Goal: Transaction & Acquisition: Purchase product/service

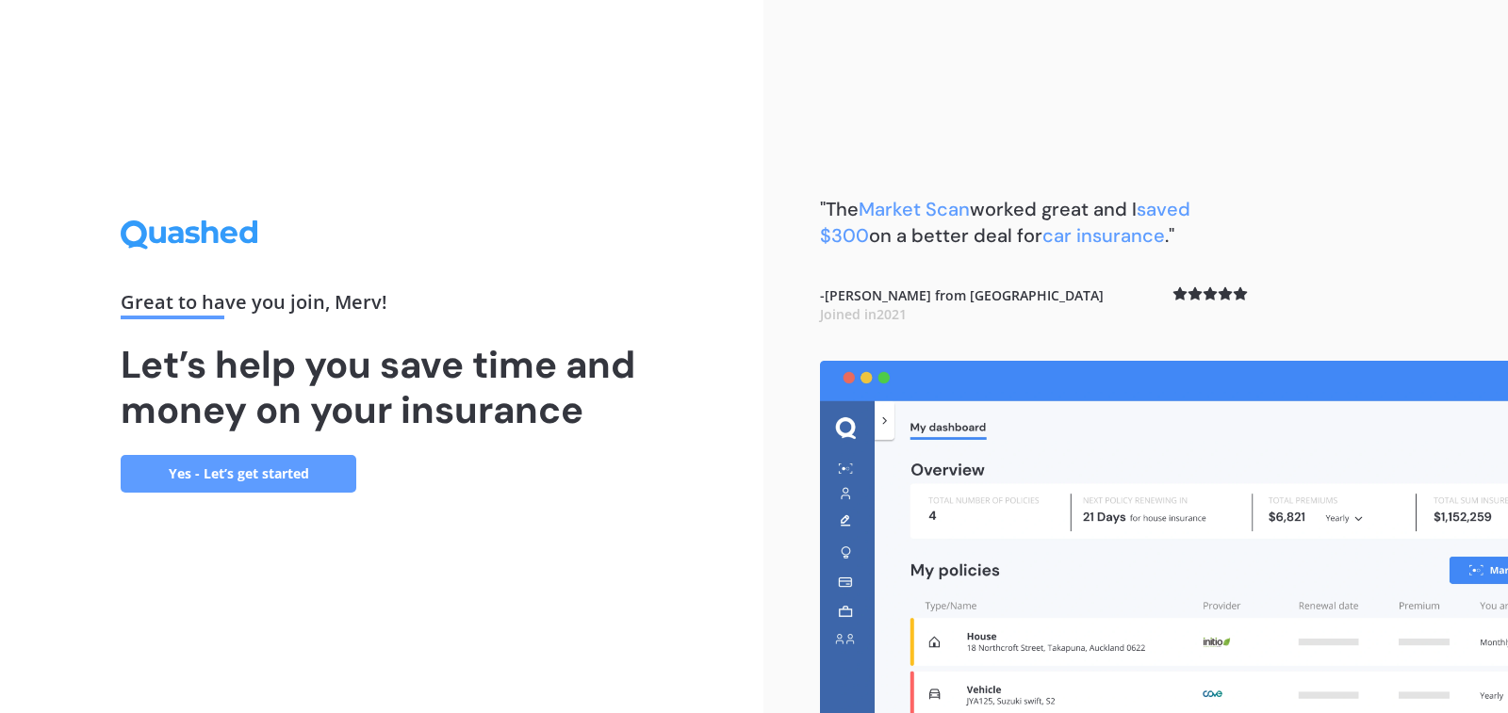
click at [234, 471] on link "Yes - Let’s get started" at bounding box center [239, 474] width 236 height 38
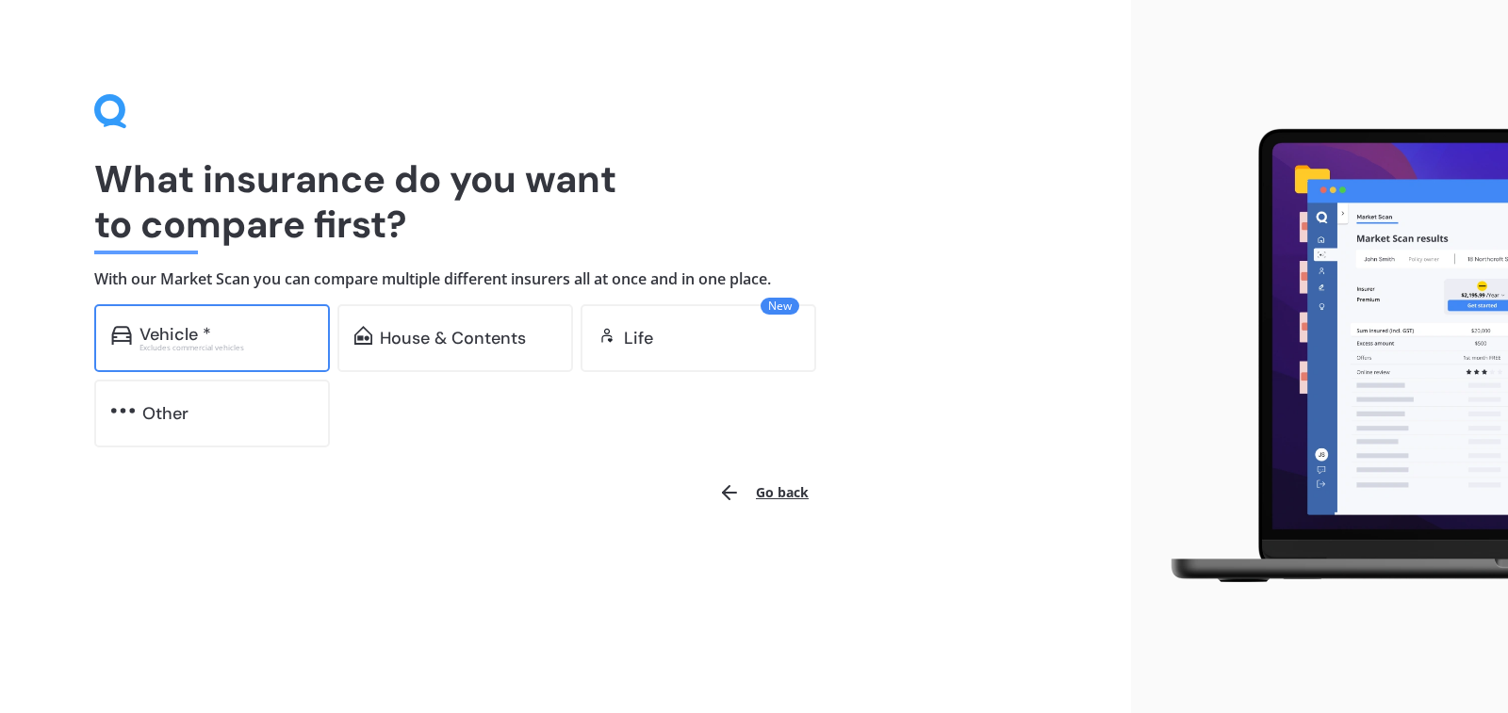
click at [179, 333] on div "Vehicle *" at bounding box center [175, 334] width 72 height 19
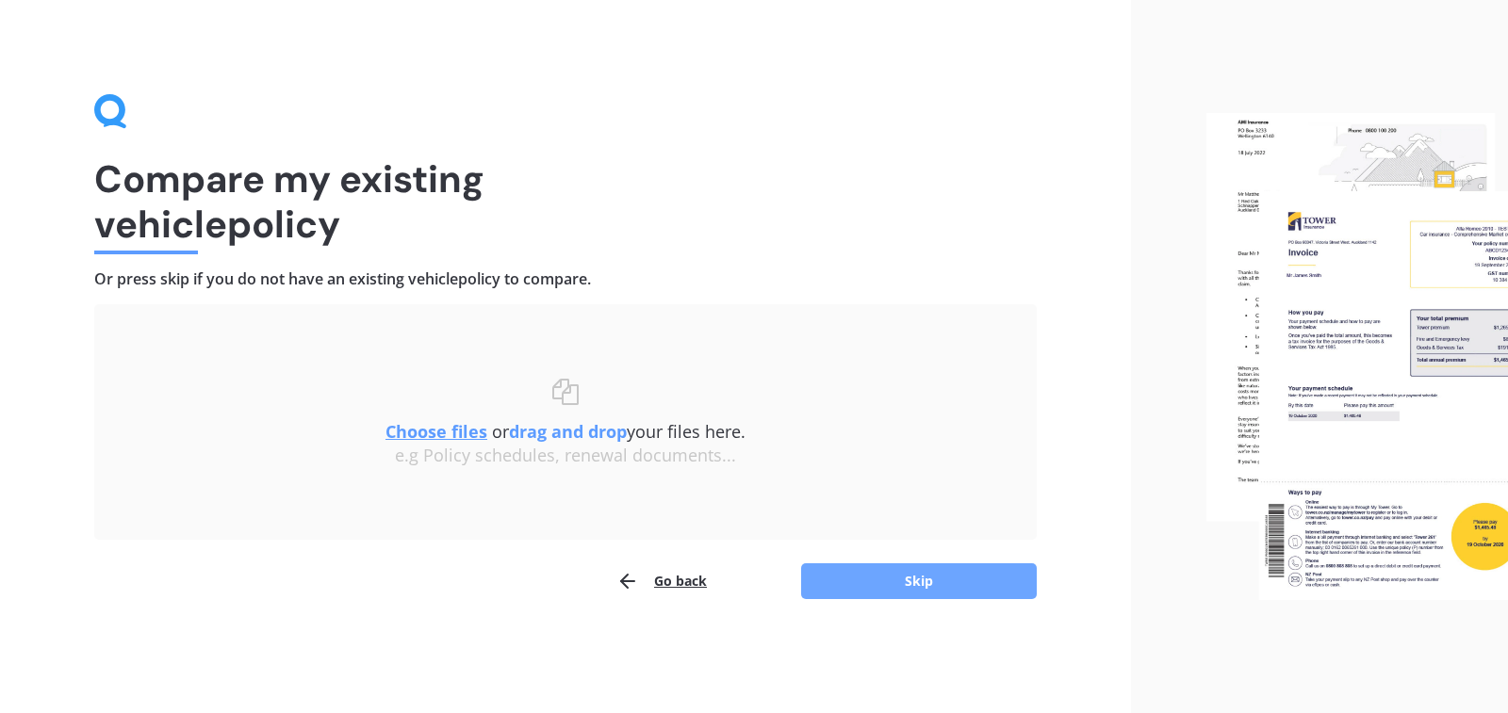
click at [866, 578] on button "Skip" at bounding box center [919, 581] width 236 height 36
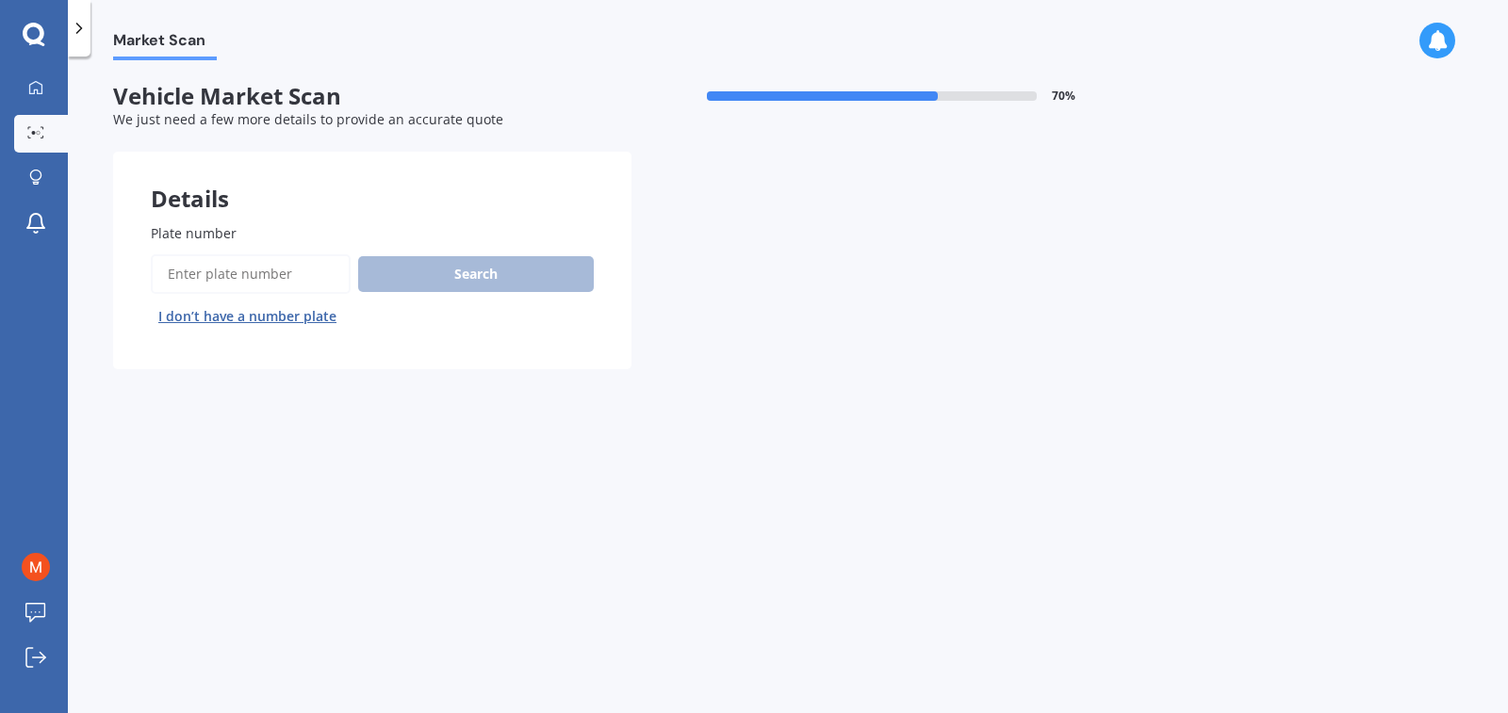
click at [250, 269] on input "Plate number" at bounding box center [251, 274] width 200 height 40
type input "jyy772"
click at [470, 268] on button "Search" at bounding box center [476, 274] width 236 height 36
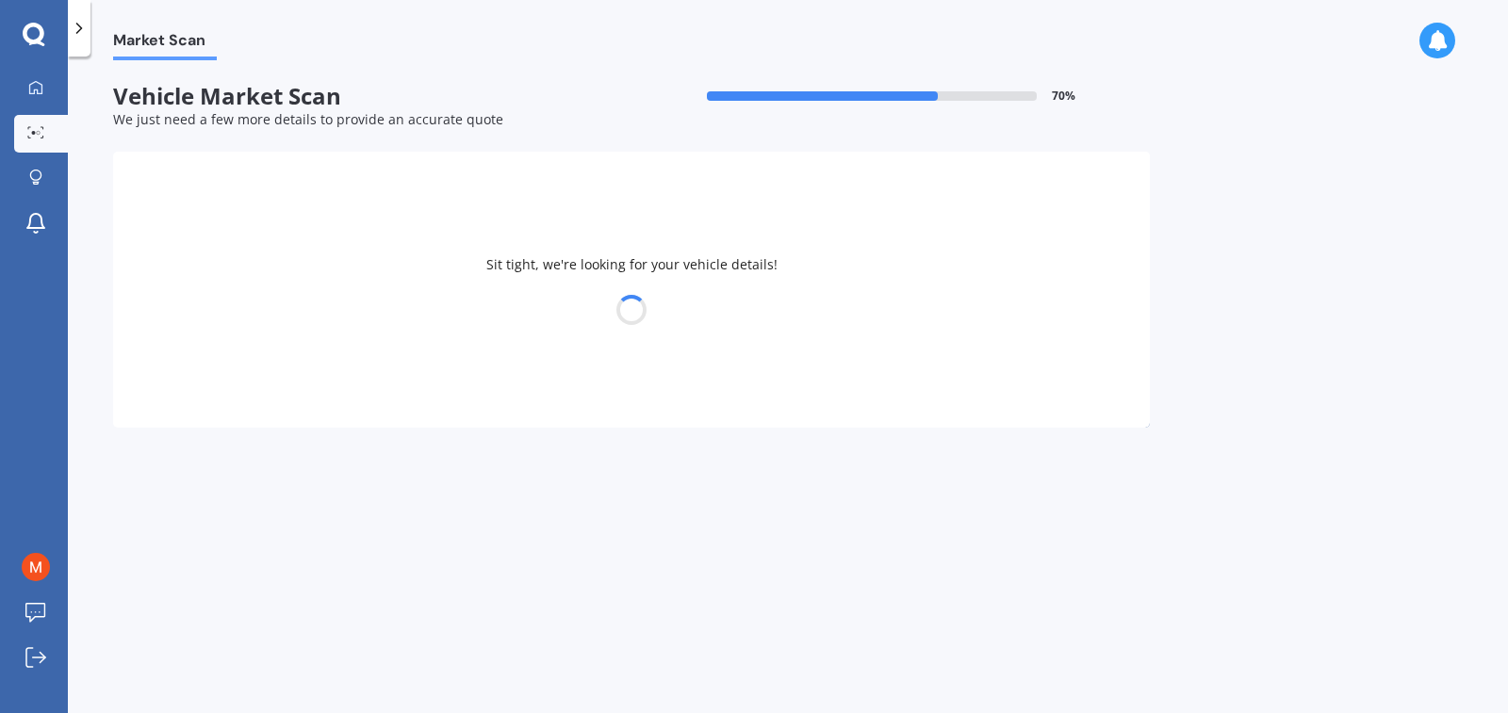
select select "HONDA"
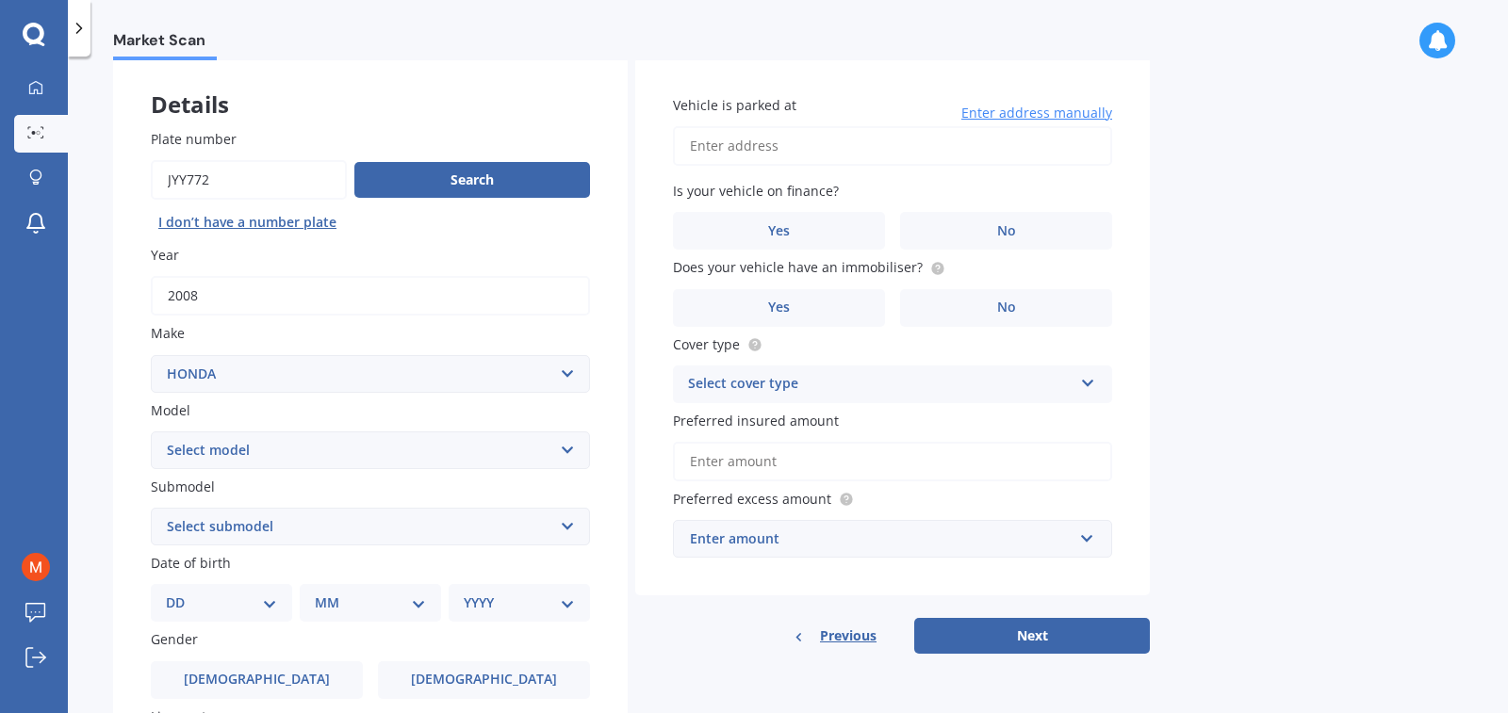
scroll to position [188, 0]
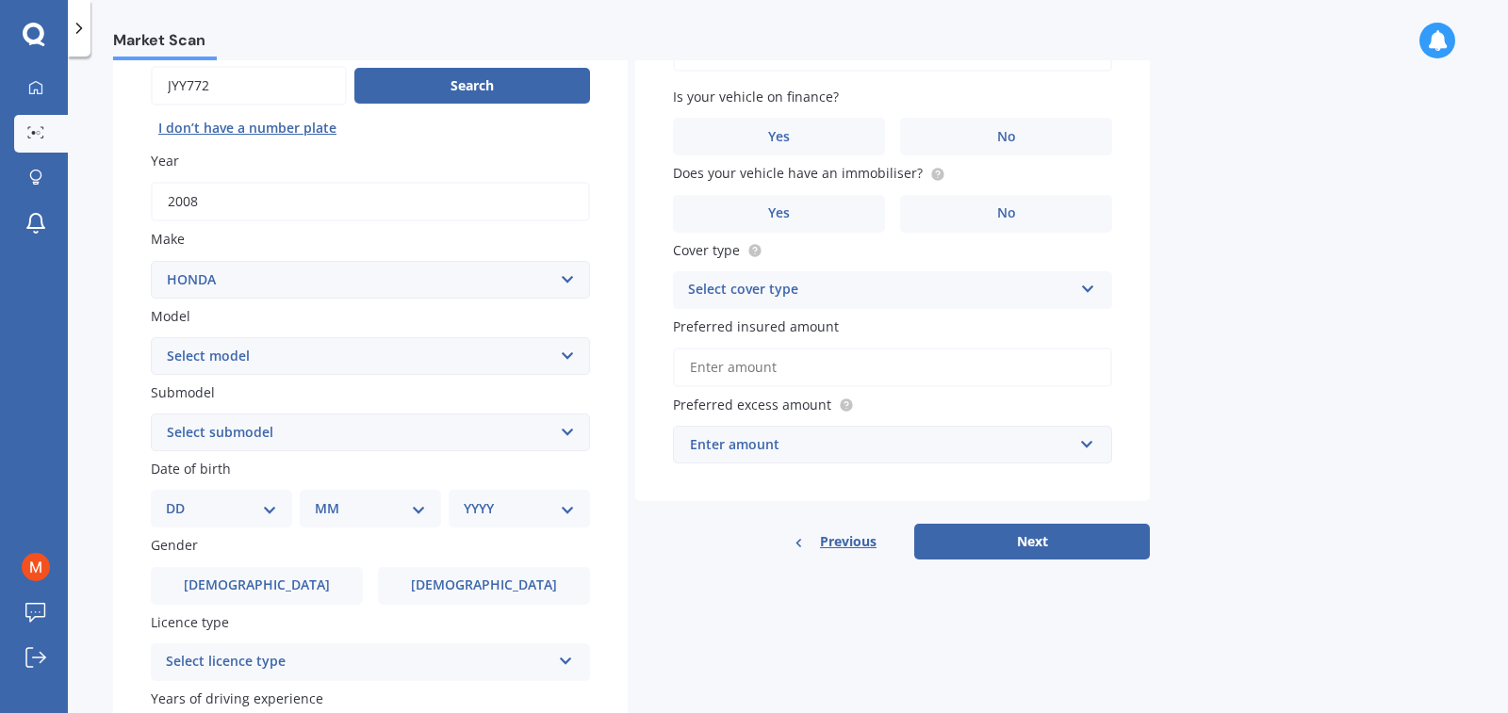
click at [568, 356] on select "Select model Accord Acty Acura Airwave Ascot Avancier Beat Capa City Civic Conc…" at bounding box center [370, 356] width 439 height 38
select select "CR-V"
click at [151, 337] on select "Select model Accord Acty Acura Airwave Ascot Avancier Beat Capa City Civic Conc…" at bounding box center [370, 356] width 439 height 38
click at [394, 429] on select "Select submodel (all other) 2WD 2WD Sport 7 1.5 2WD Touring 1.5 4WD AWD AWD Spo…" at bounding box center [370, 433] width 439 height 38
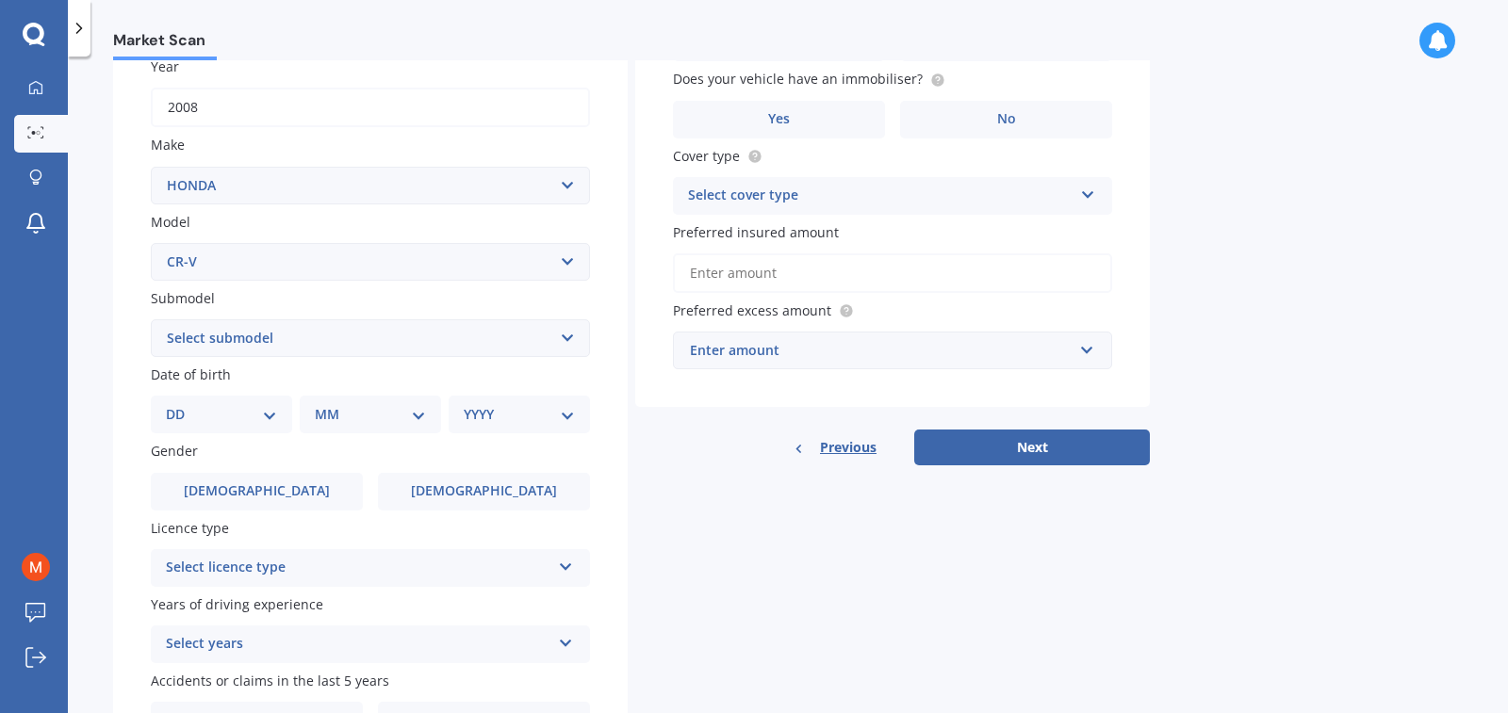
click at [468, 340] on select "Select submodel (all other) 2WD 2WD Sport 7 1.5 2WD Touring 1.5 4WD AWD AWD Spo…" at bounding box center [370, 338] width 439 height 38
select select "AWD"
click at [151, 319] on select "Select submodel (all other) 2WD 2WD Sport 7 1.5 2WD Touring 1.5 4WD AWD AWD Spo…" at bounding box center [370, 338] width 439 height 38
click at [264, 410] on select "DD 01 02 03 04 05 06 07 08 09 10 11 12 13 14 15 16 17 18 19 20 21 22 23 24 25 2…" at bounding box center [221, 414] width 111 height 21
select select "30"
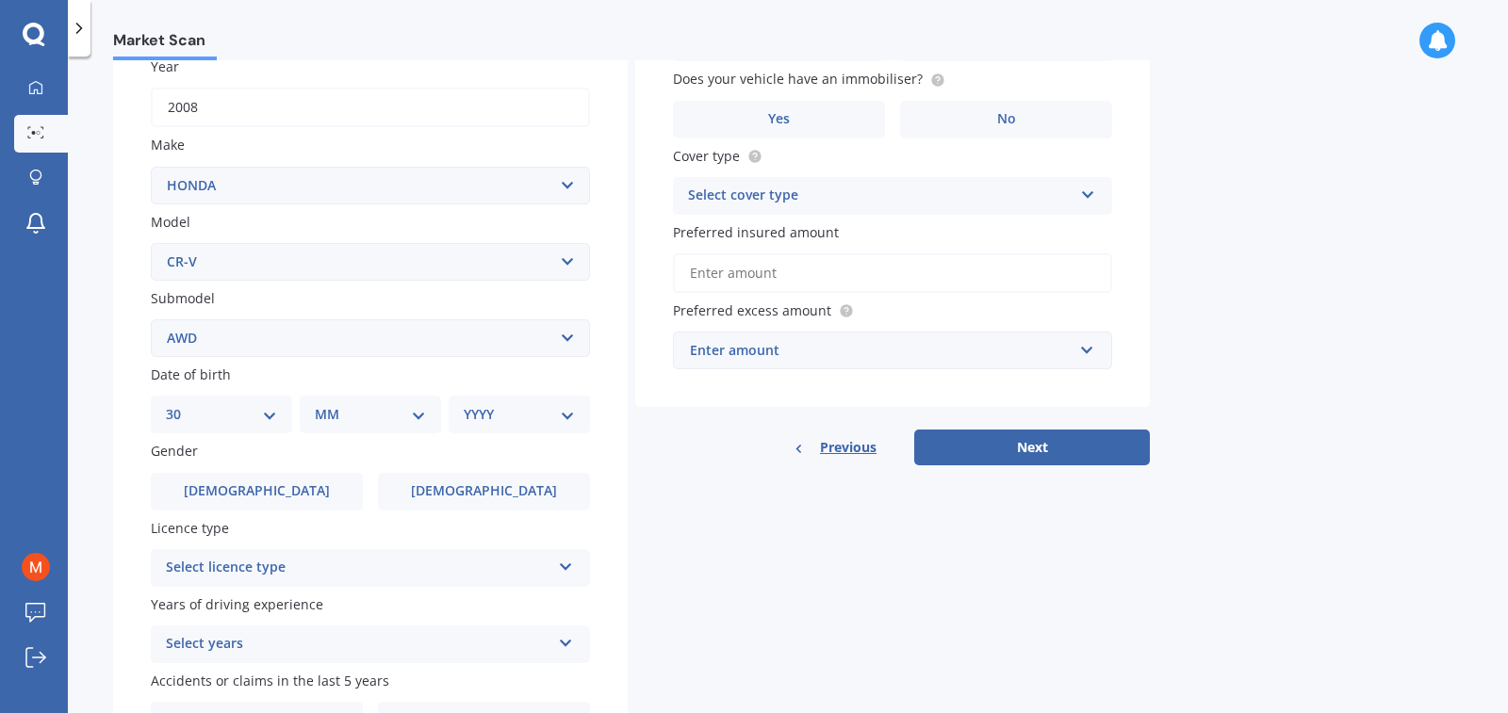
click at [166, 404] on select "DD 01 02 03 04 05 06 07 08 09 10 11 12 13 14 15 16 17 18 19 20 21 22 23 24 25 2…" at bounding box center [221, 414] width 111 height 21
click at [367, 412] on select "MM 01 02 03 04 05 06 07 08 09 10 11 12" at bounding box center [374, 414] width 104 height 21
select select "08"
click at [322, 404] on select "MM 01 02 03 04 05 06 07 08 09 10 11 12" at bounding box center [374, 414] width 104 height 21
click at [508, 411] on select "YYYY 2025 2024 2023 2022 2021 2020 2019 2018 2017 2016 2015 2014 2013 2012 2011…" at bounding box center [516, 414] width 104 height 21
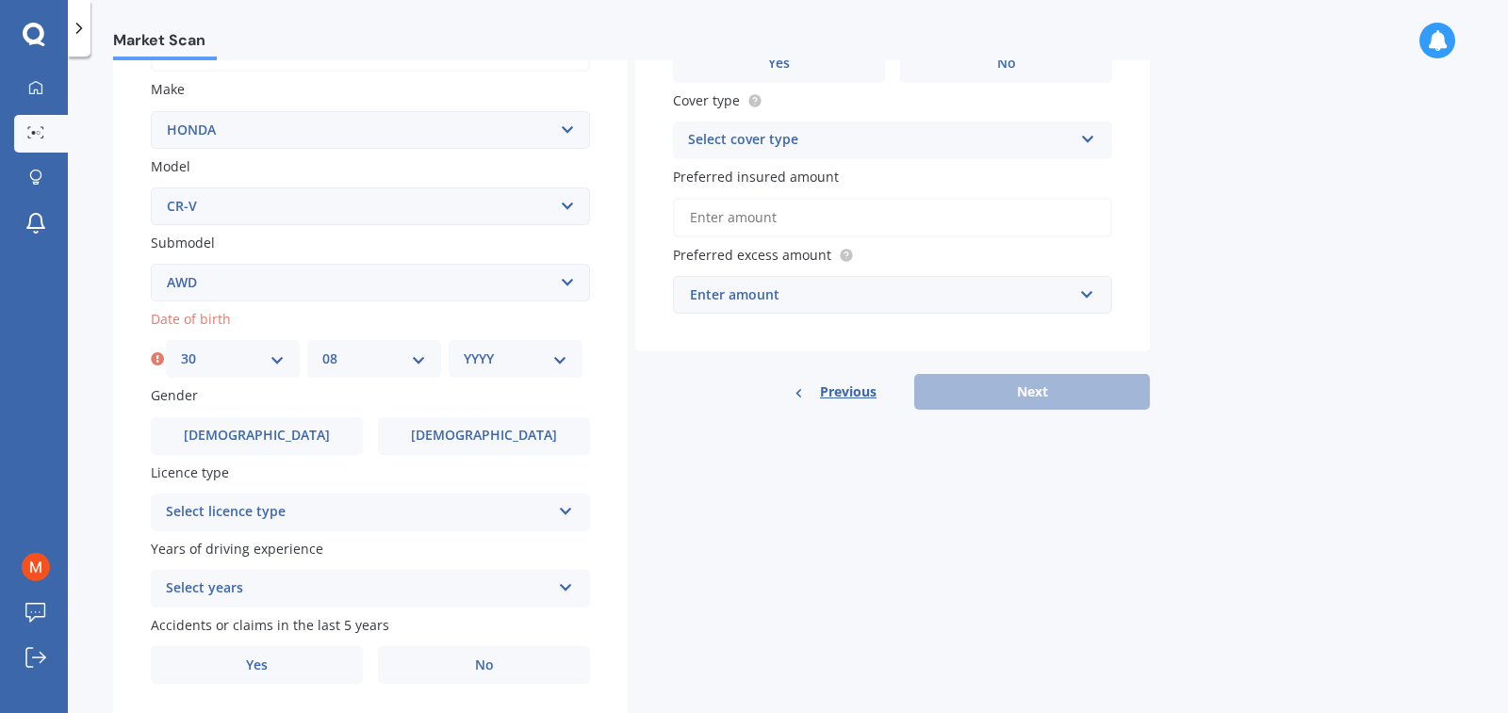
scroll to position [396, 0]
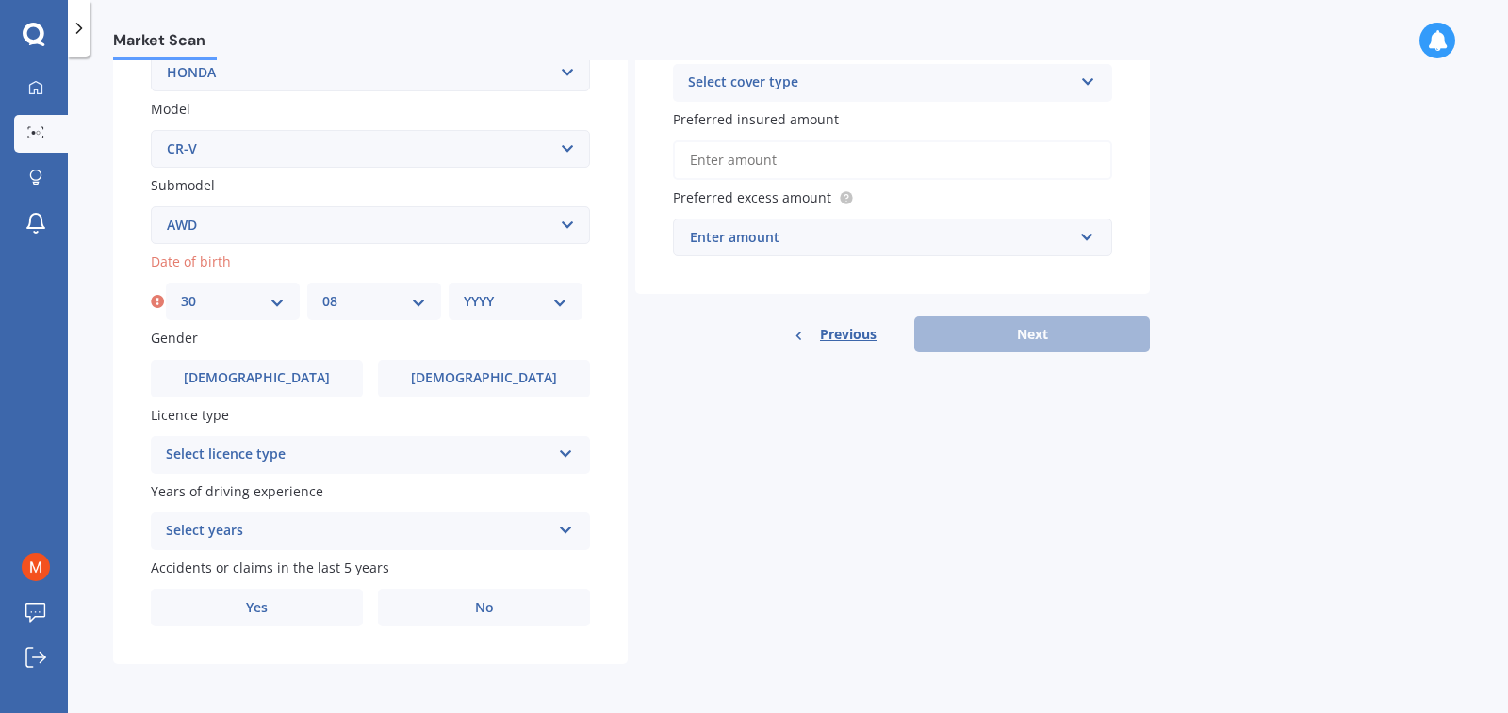
click at [508, 300] on select "YYYY 2025 2024 2023 2022 2021 2020 2019 2018 2017 2016 2015 2014 2013 2012 2011…" at bounding box center [516, 301] width 104 height 21
select select "1959"
click at [464, 291] on select "YYYY 2025 2024 2023 2022 2021 2020 2019 2018 2017 2016 2015 2014 2013 2012 2011…" at bounding box center [516, 301] width 104 height 21
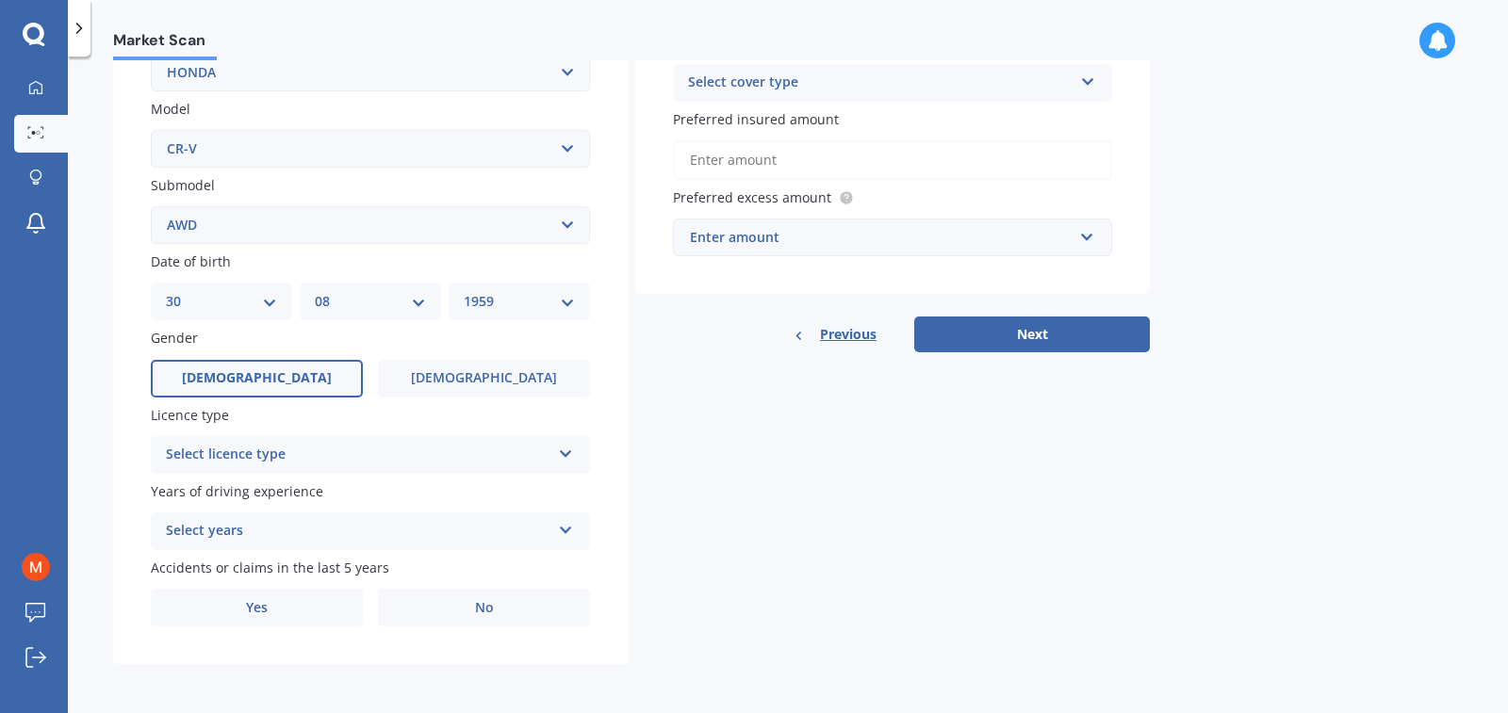
click at [288, 377] on label "[DEMOGRAPHIC_DATA]" at bounding box center [257, 379] width 212 height 38
click at [0, 0] on input "[DEMOGRAPHIC_DATA]" at bounding box center [0, 0] width 0 height 0
click at [449, 452] on div "Select licence type" at bounding box center [358, 455] width 384 height 23
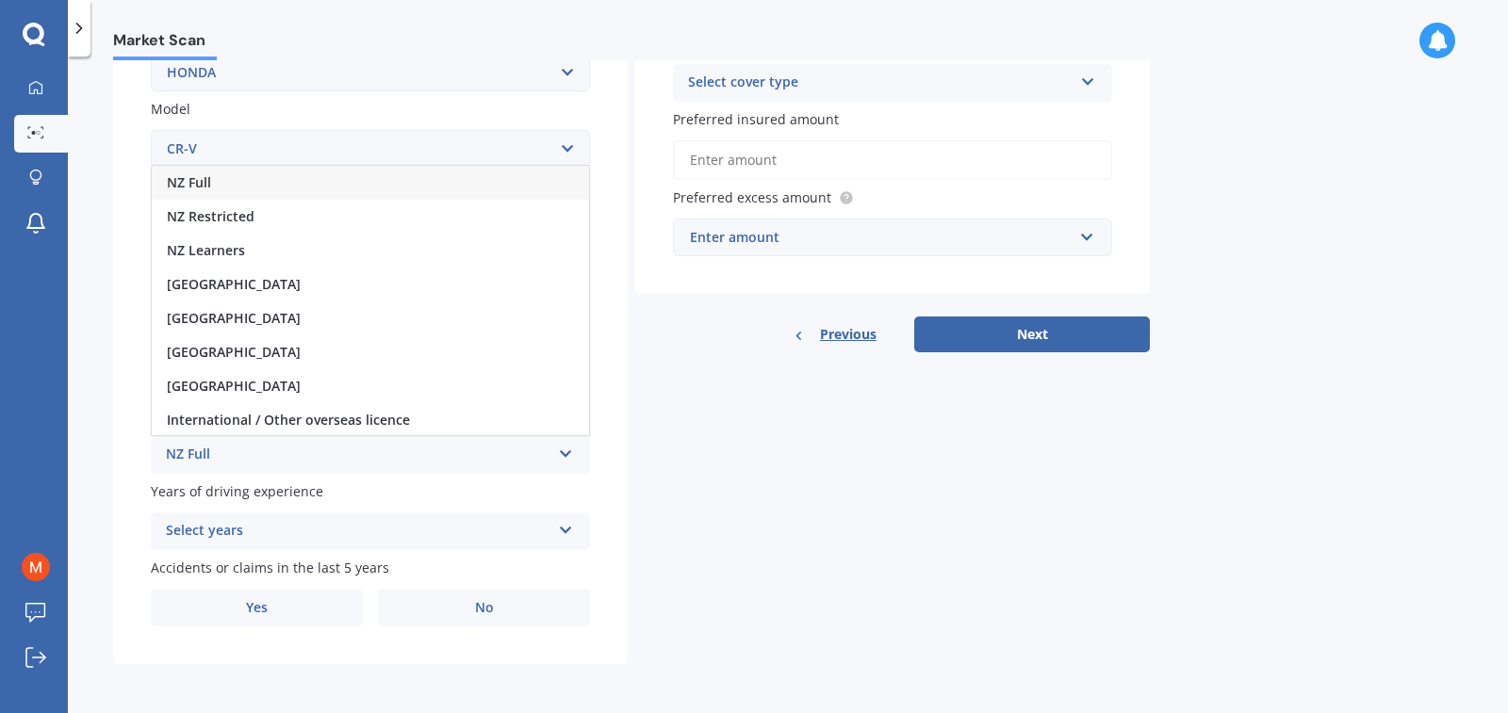
click at [194, 180] on span "NZ Full" at bounding box center [189, 182] width 44 height 18
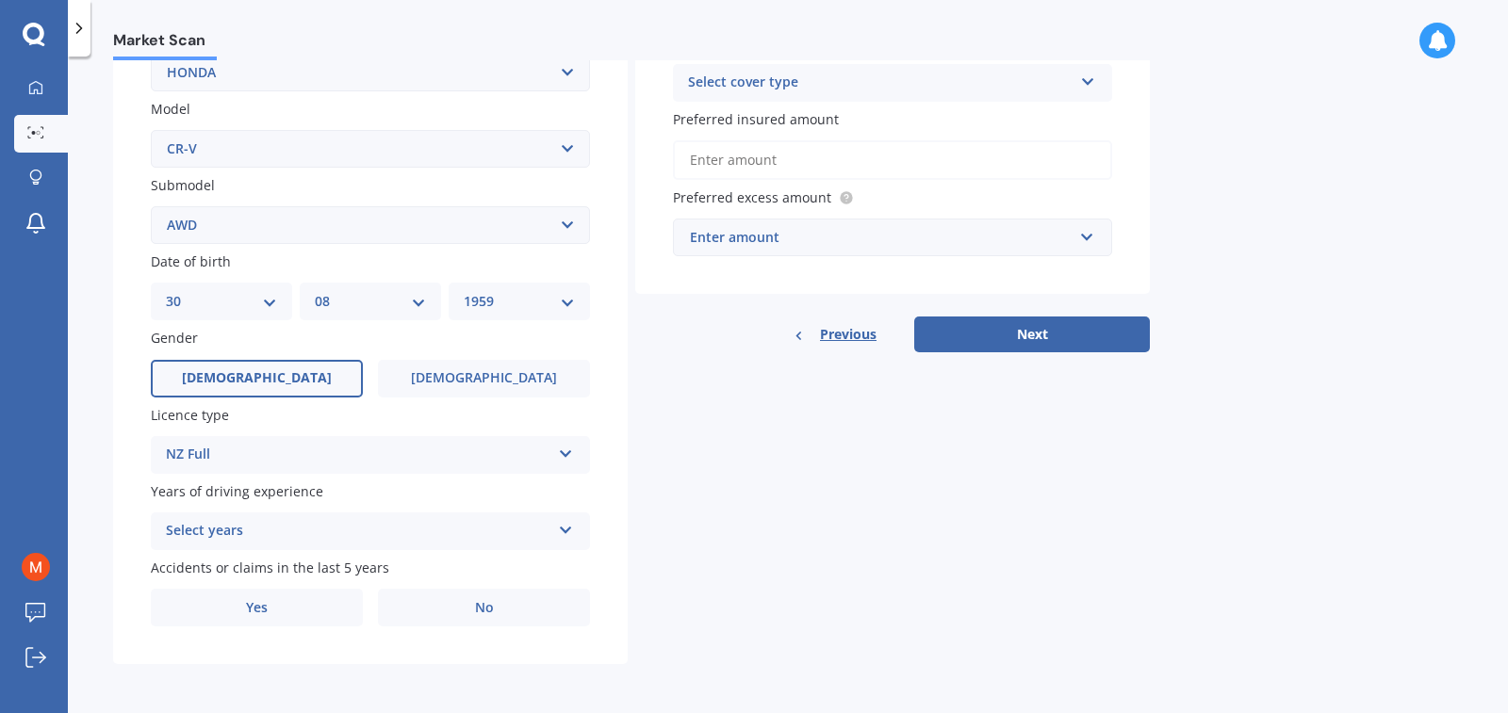
click at [563, 528] on icon at bounding box center [566, 526] width 16 height 13
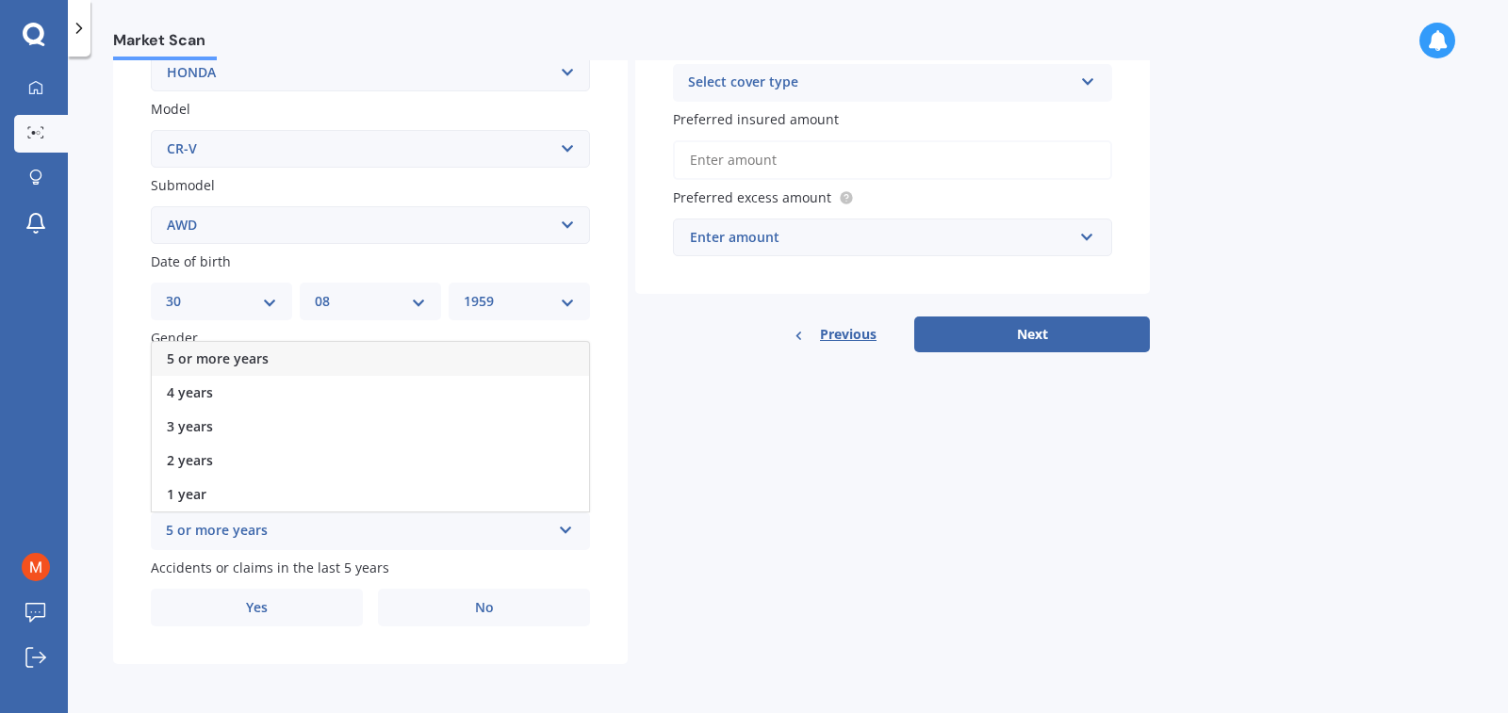
click at [438, 359] on div "5 or more years" at bounding box center [370, 359] width 437 height 34
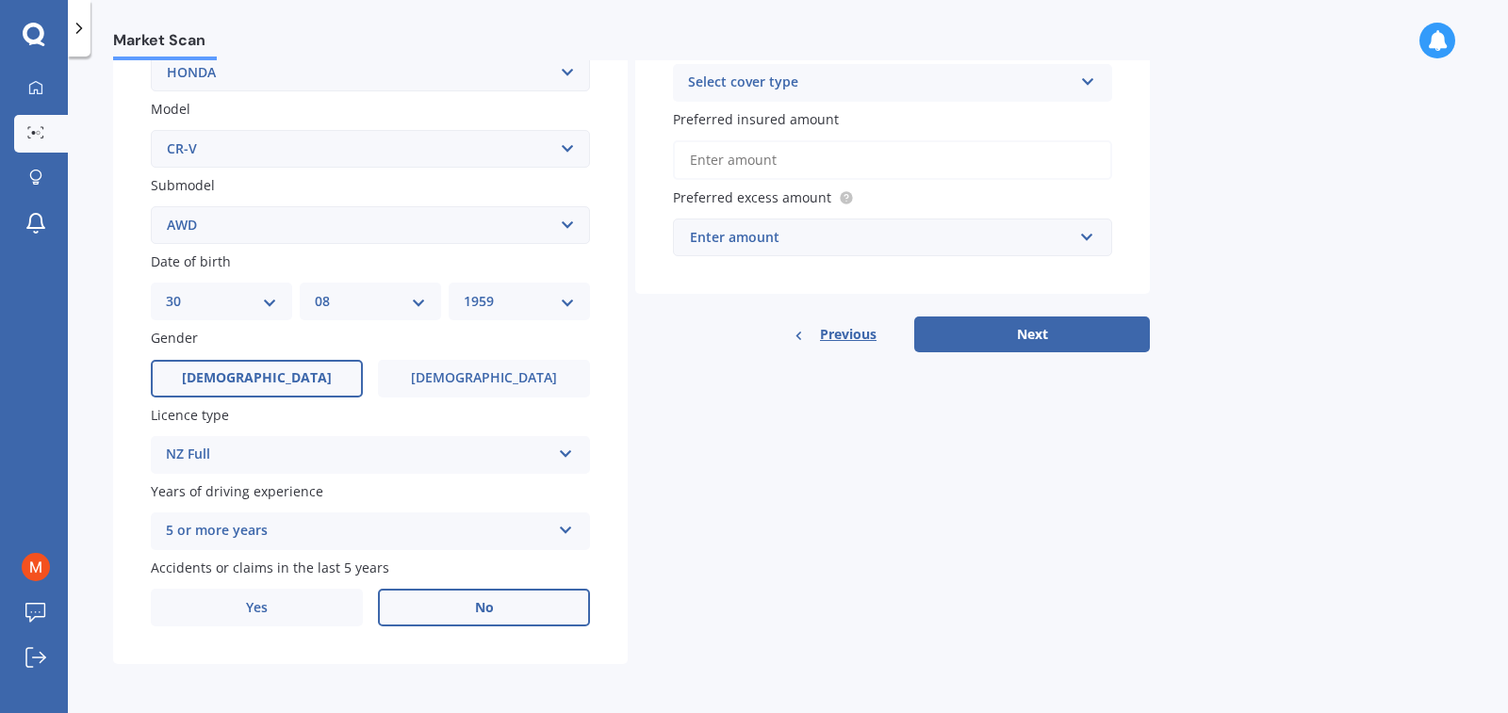
click at [481, 605] on span "No" at bounding box center [484, 608] width 19 height 16
click at [0, 0] on input "No" at bounding box center [0, 0] width 0 height 0
click at [261, 607] on span "Yes" at bounding box center [257, 608] width 23 height 16
click at [0, 0] on input "Yes" at bounding box center [0, 0] width 0 height 0
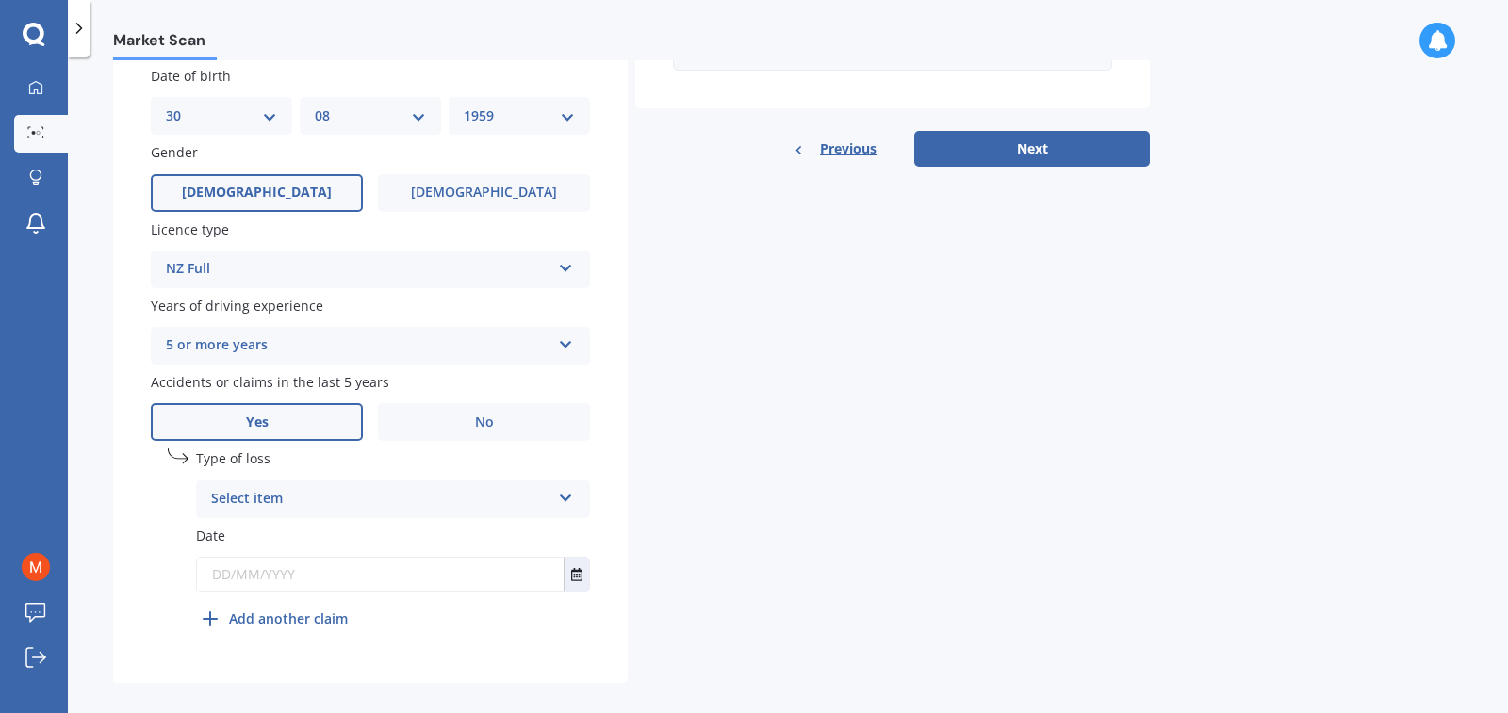
scroll to position [584, 0]
click at [563, 493] on icon at bounding box center [566, 491] width 16 height 13
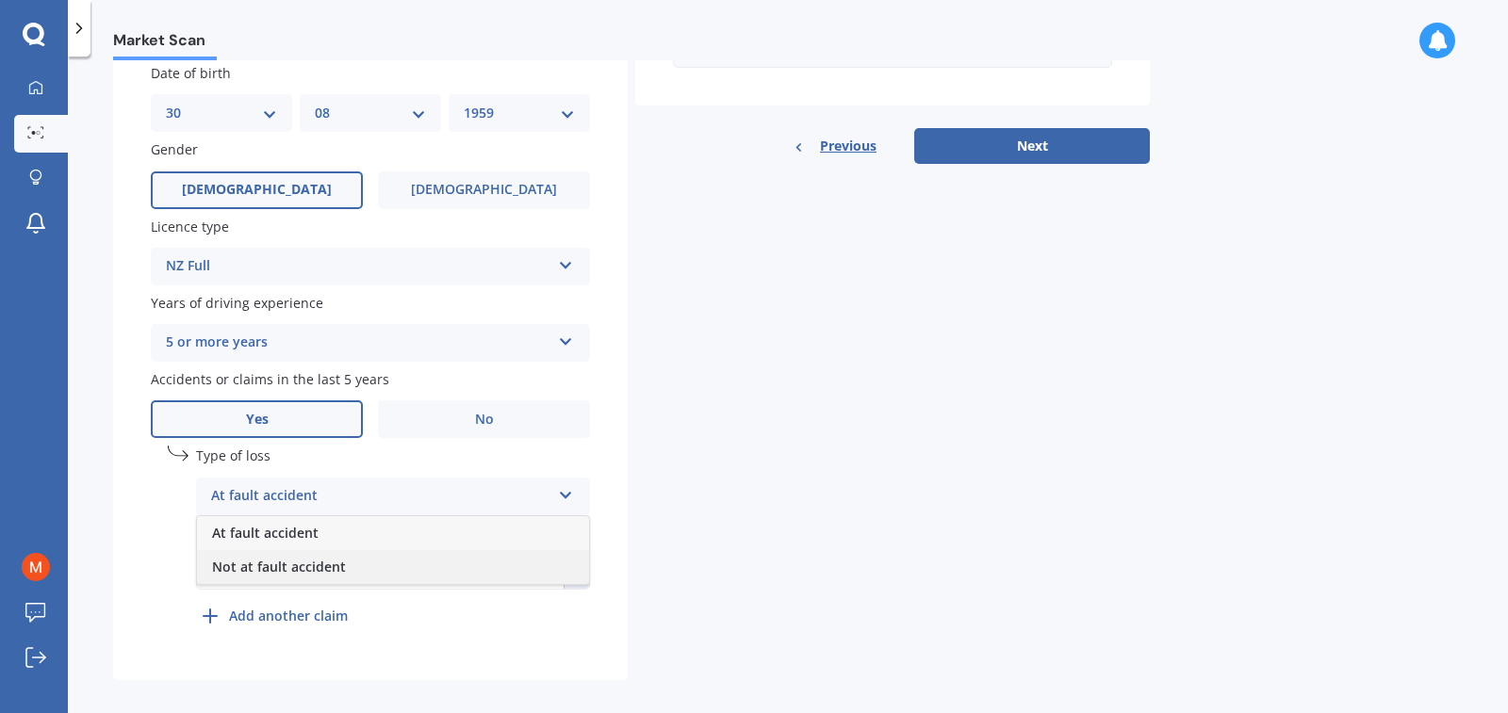
click at [302, 564] on span "Not at fault accident" at bounding box center [279, 567] width 134 height 18
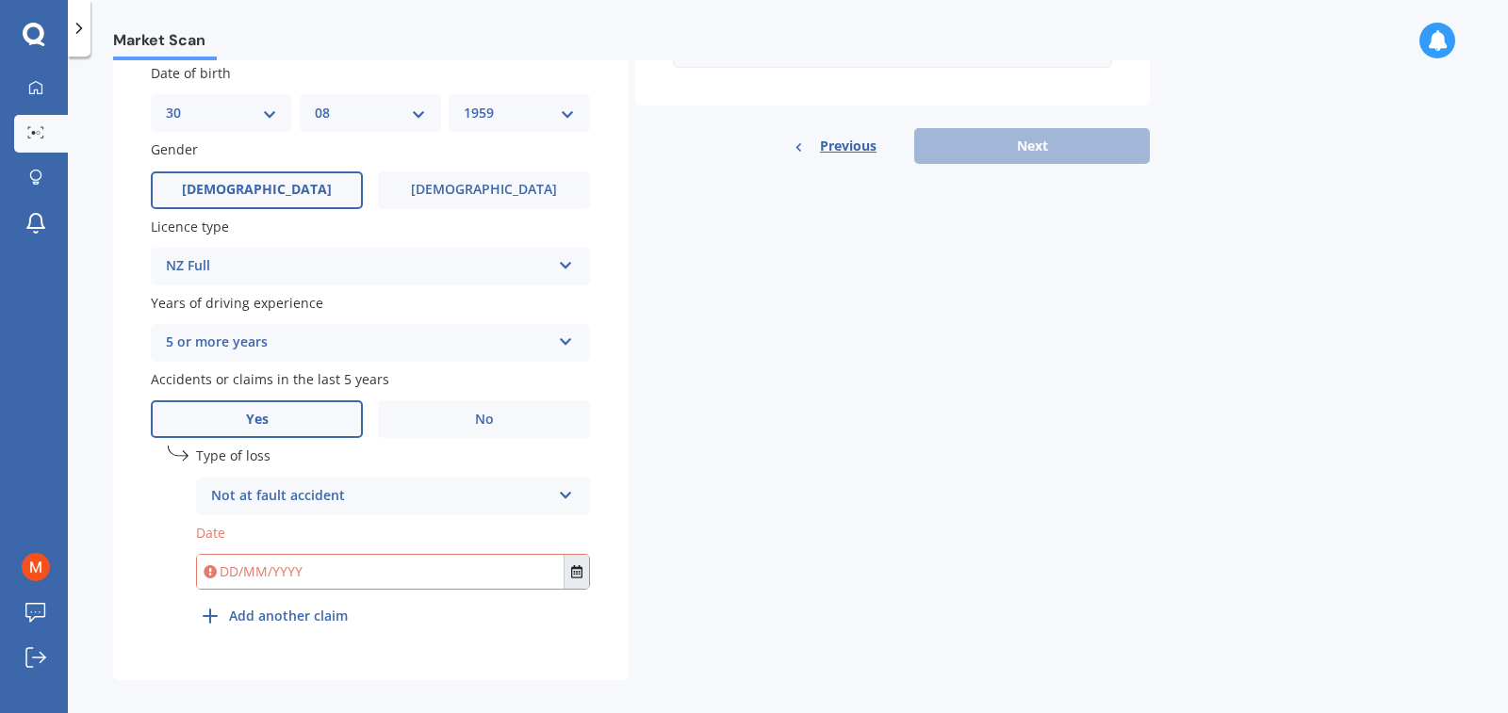
click at [574, 572] on icon "Select date" at bounding box center [576, 571] width 11 height 13
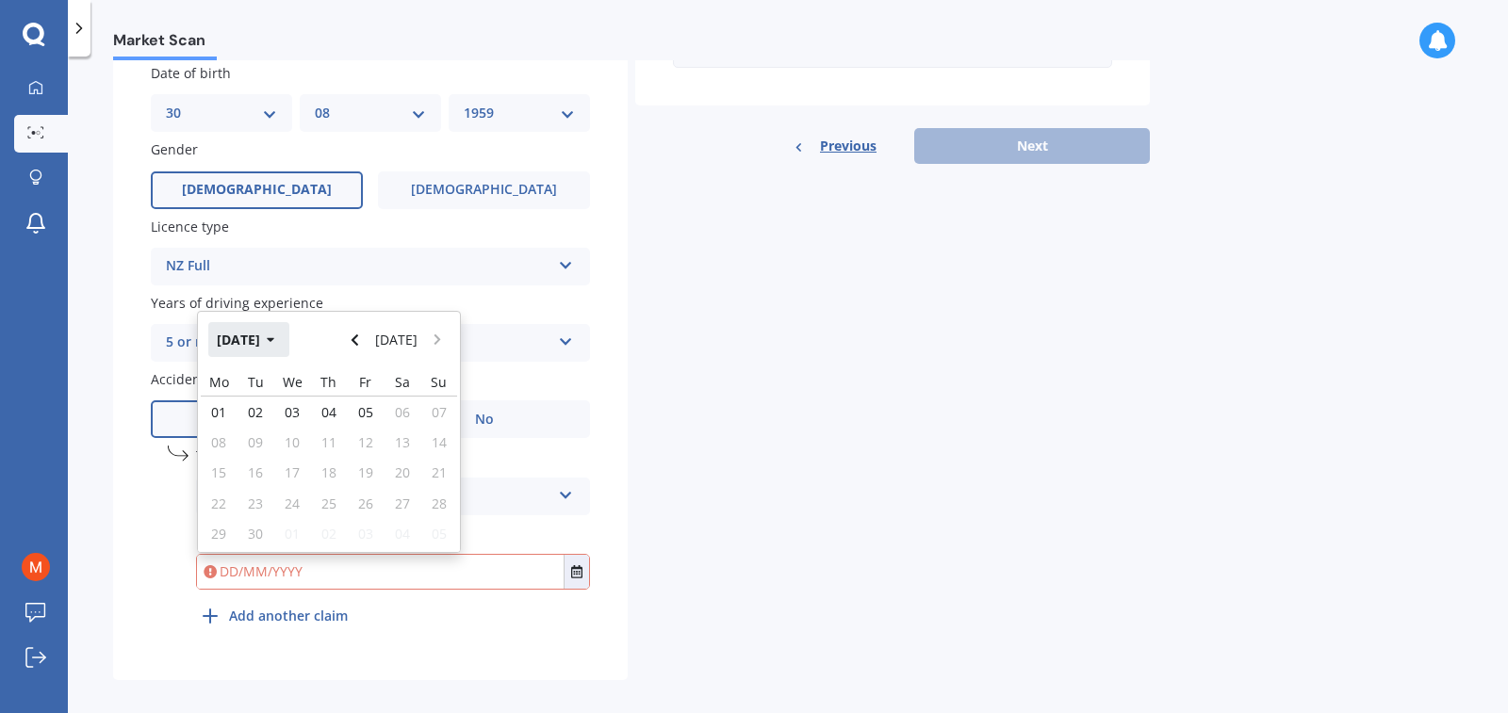
click at [275, 336] on icon "button" at bounding box center [271, 340] width 8 height 13
click at [255, 336] on icon "button" at bounding box center [257, 340] width 8 height 13
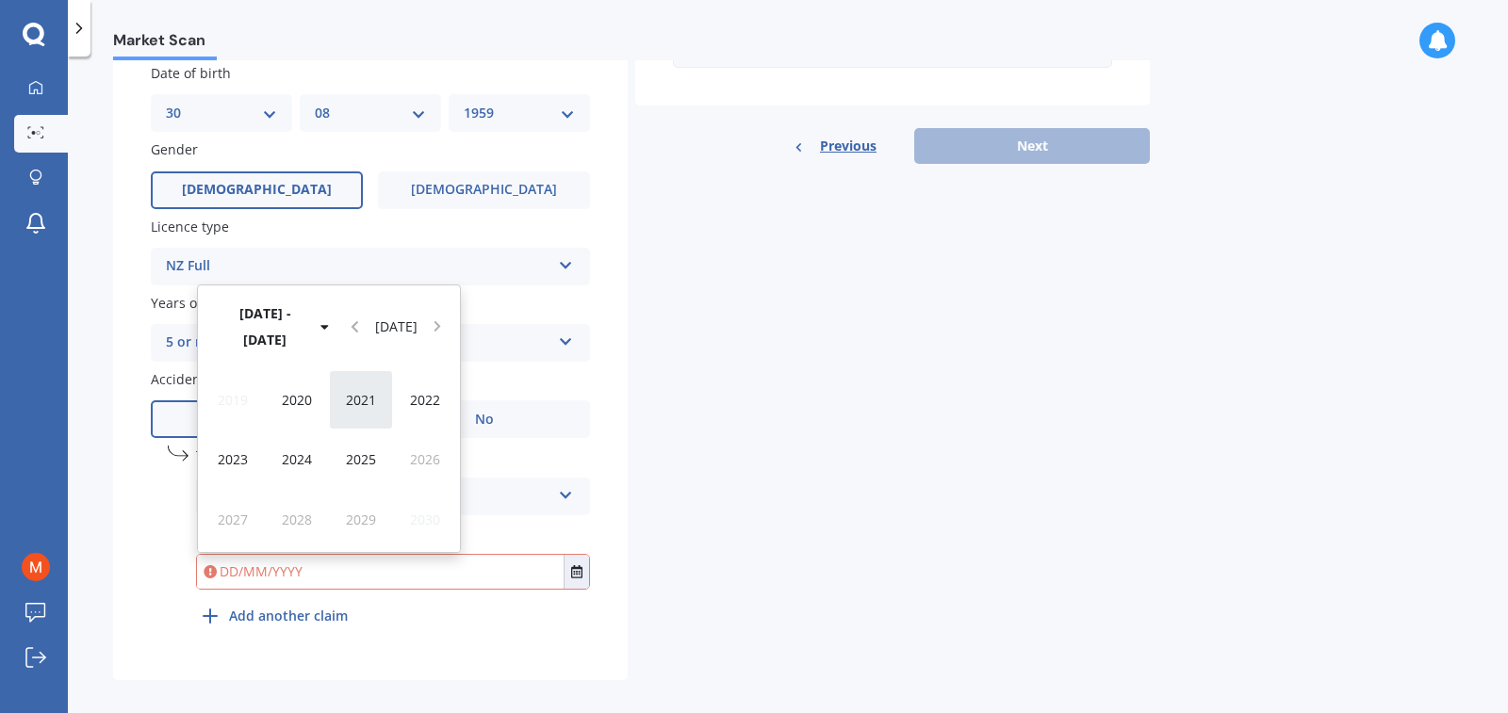
click at [365, 400] on span "2021" at bounding box center [361, 400] width 30 height 18
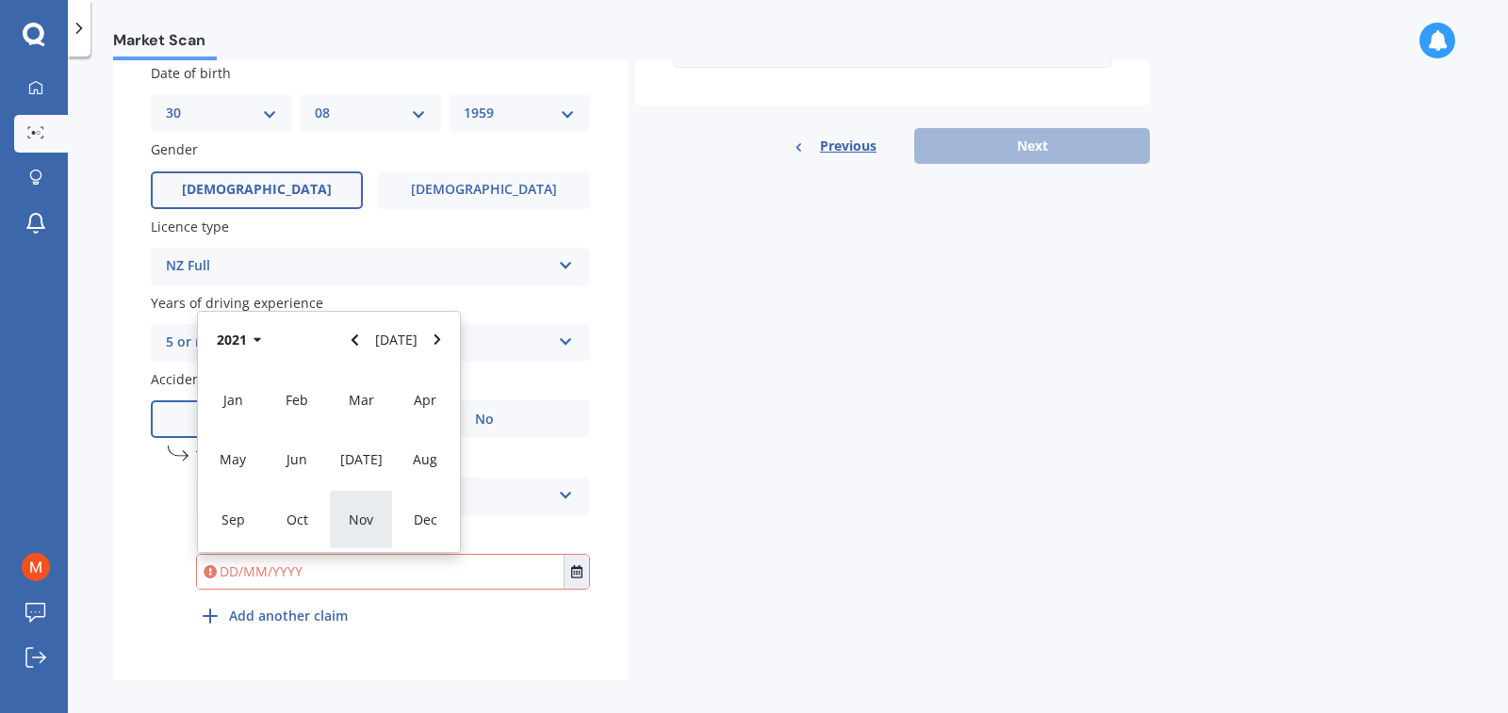
click at [365, 517] on span "Nov" at bounding box center [361, 520] width 24 height 18
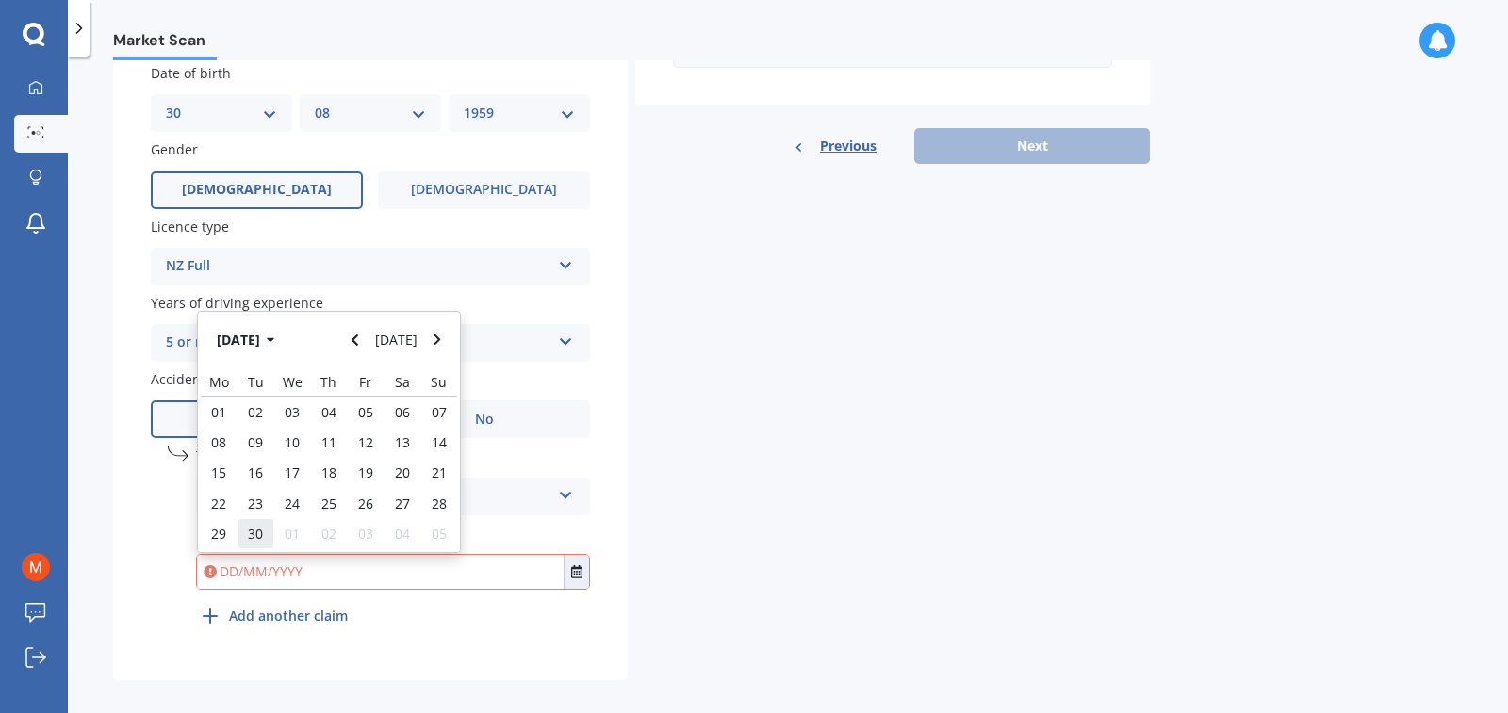
click at [253, 531] on span "30" at bounding box center [255, 534] width 15 height 18
type input "[DATE]"
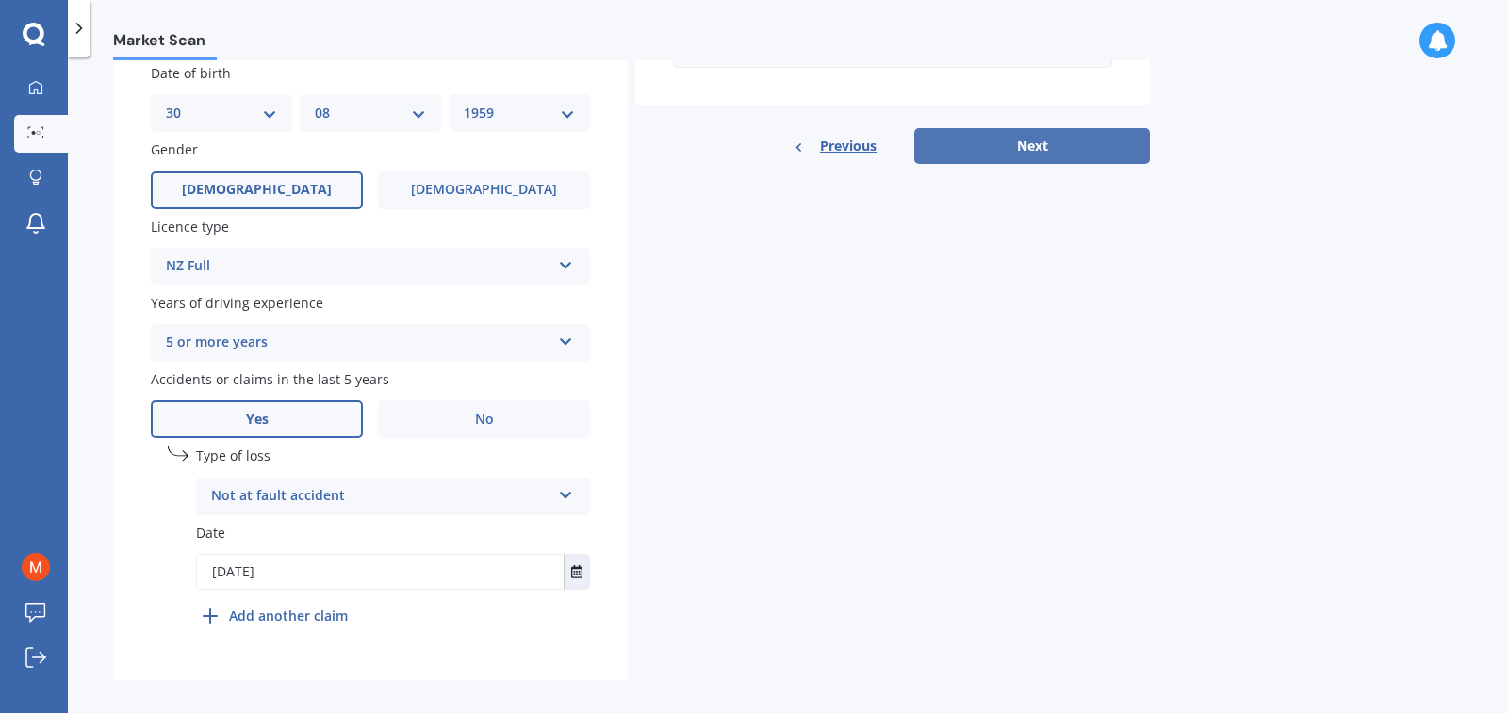
click at [1033, 143] on button "Next" at bounding box center [1032, 146] width 236 height 36
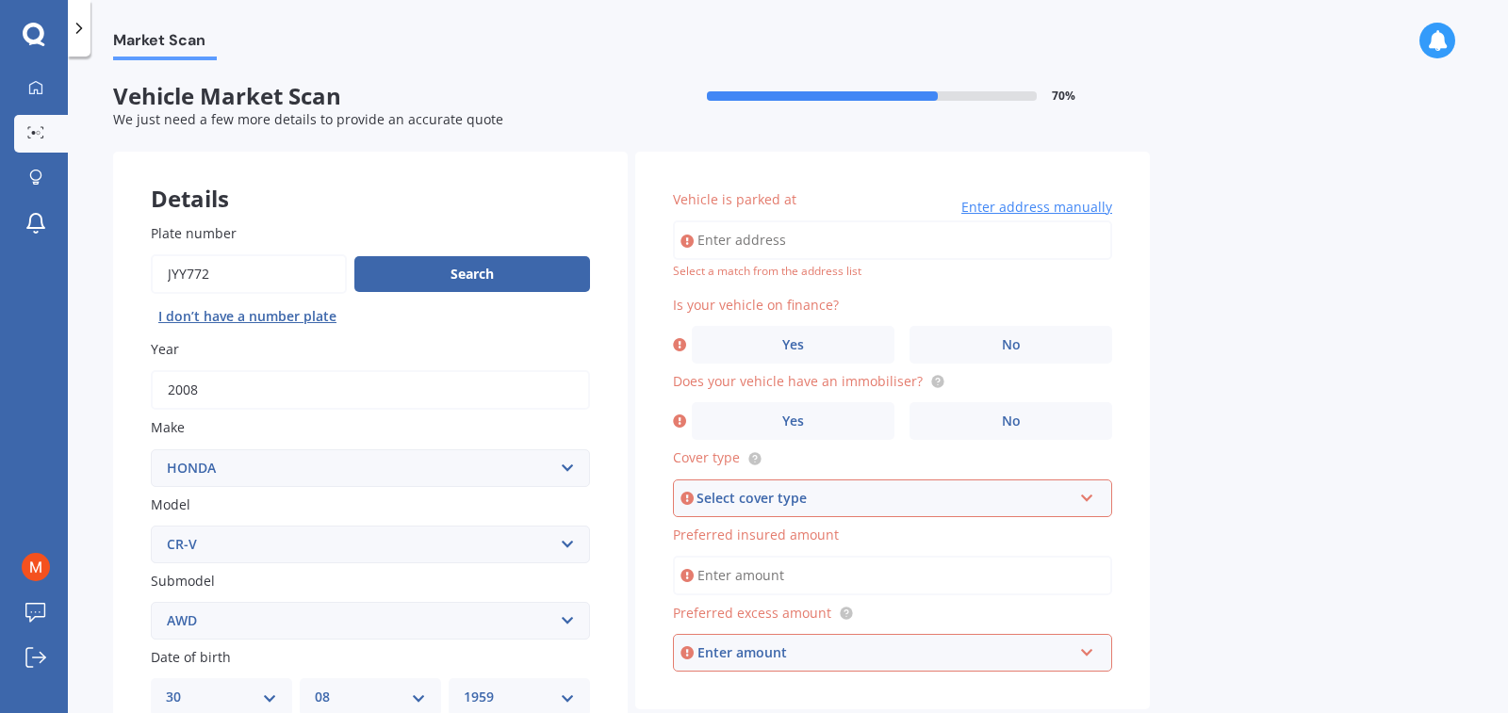
scroll to position [94, 0]
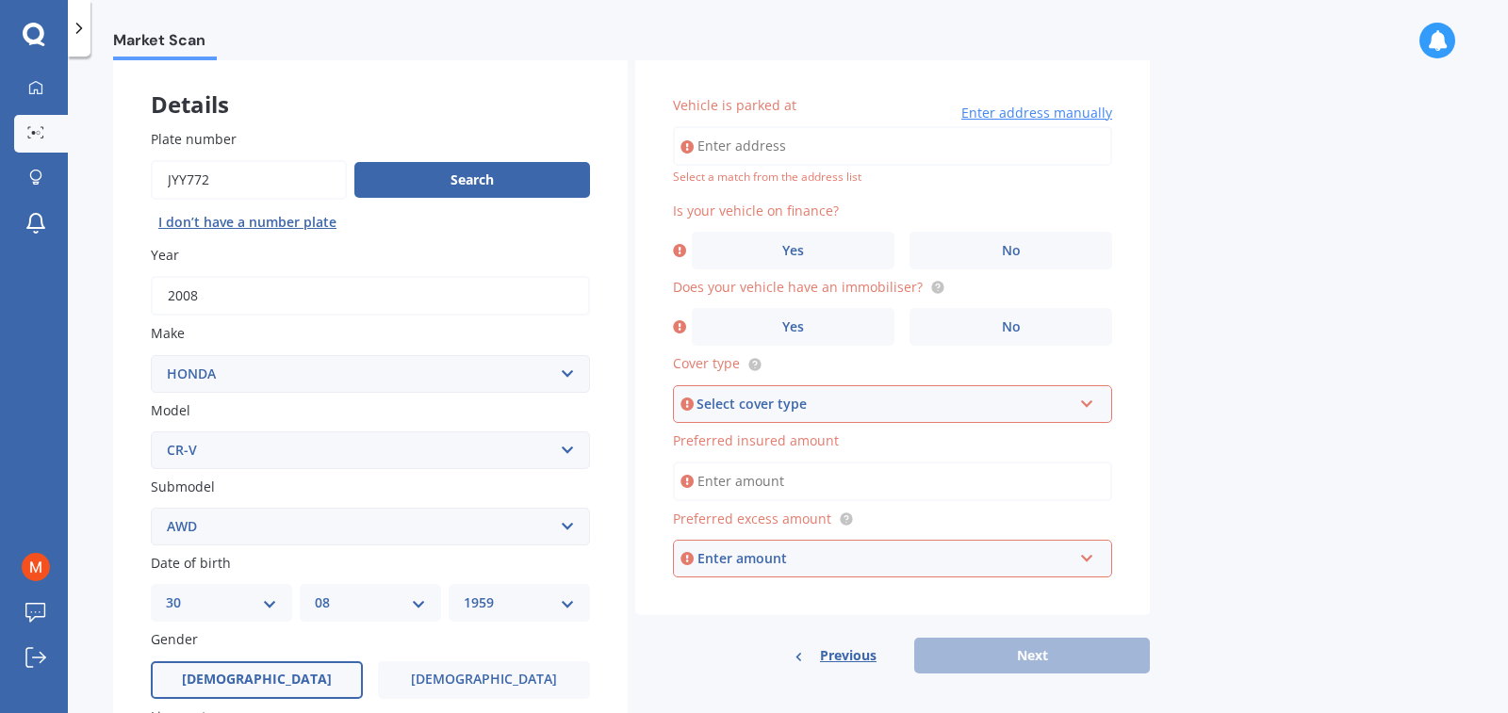
click at [805, 139] on input "Vehicle is parked at" at bounding box center [892, 146] width 439 height 40
type input "[STREET_ADDRESS][PERSON_NAME]"
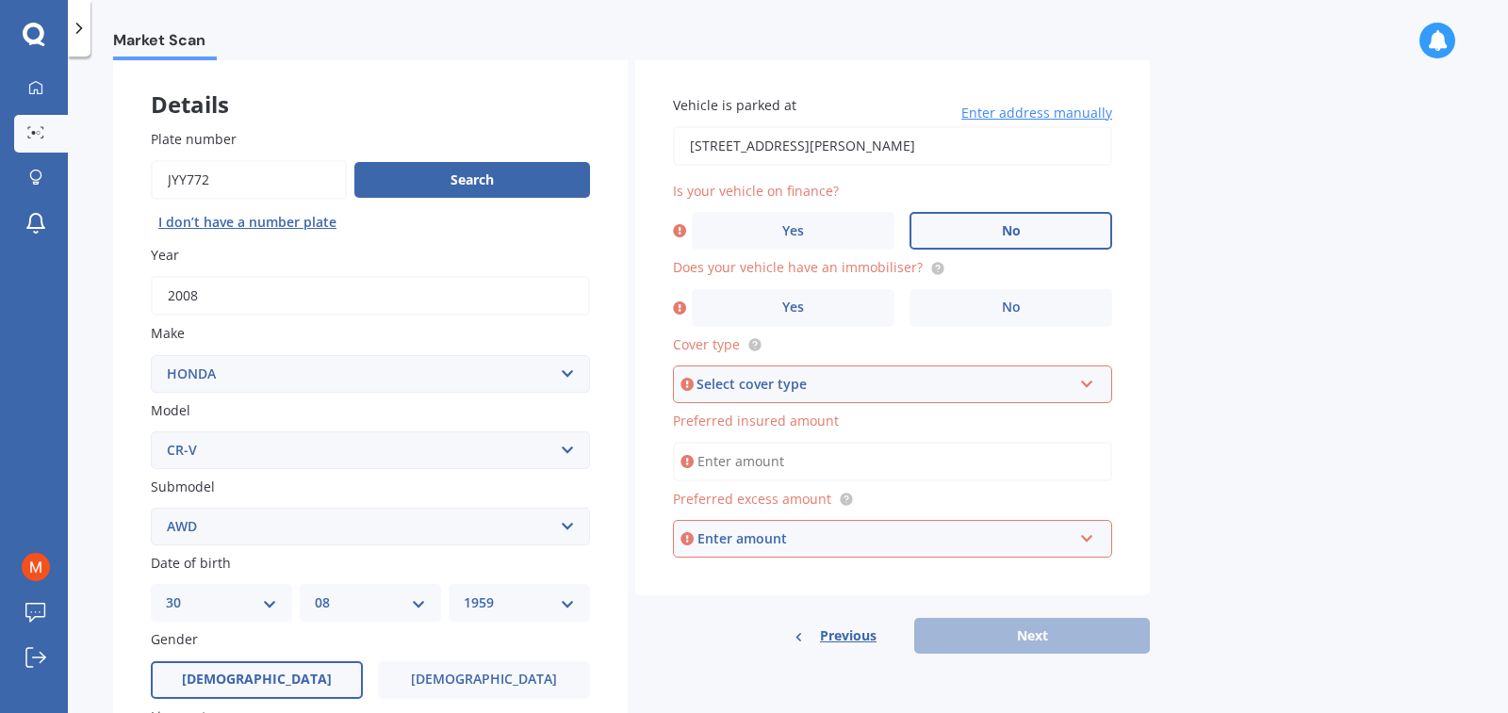
click at [1012, 228] on span "No" at bounding box center [1011, 231] width 19 height 16
click at [0, 0] on input "No" at bounding box center [0, 0] width 0 height 0
click at [680, 304] on icon at bounding box center [679, 308] width 13 height 19
click at [791, 305] on span "Yes" at bounding box center [793, 308] width 23 height 16
click at [0, 0] on input "Yes" at bounding box center [0, 0] width 0 height 0
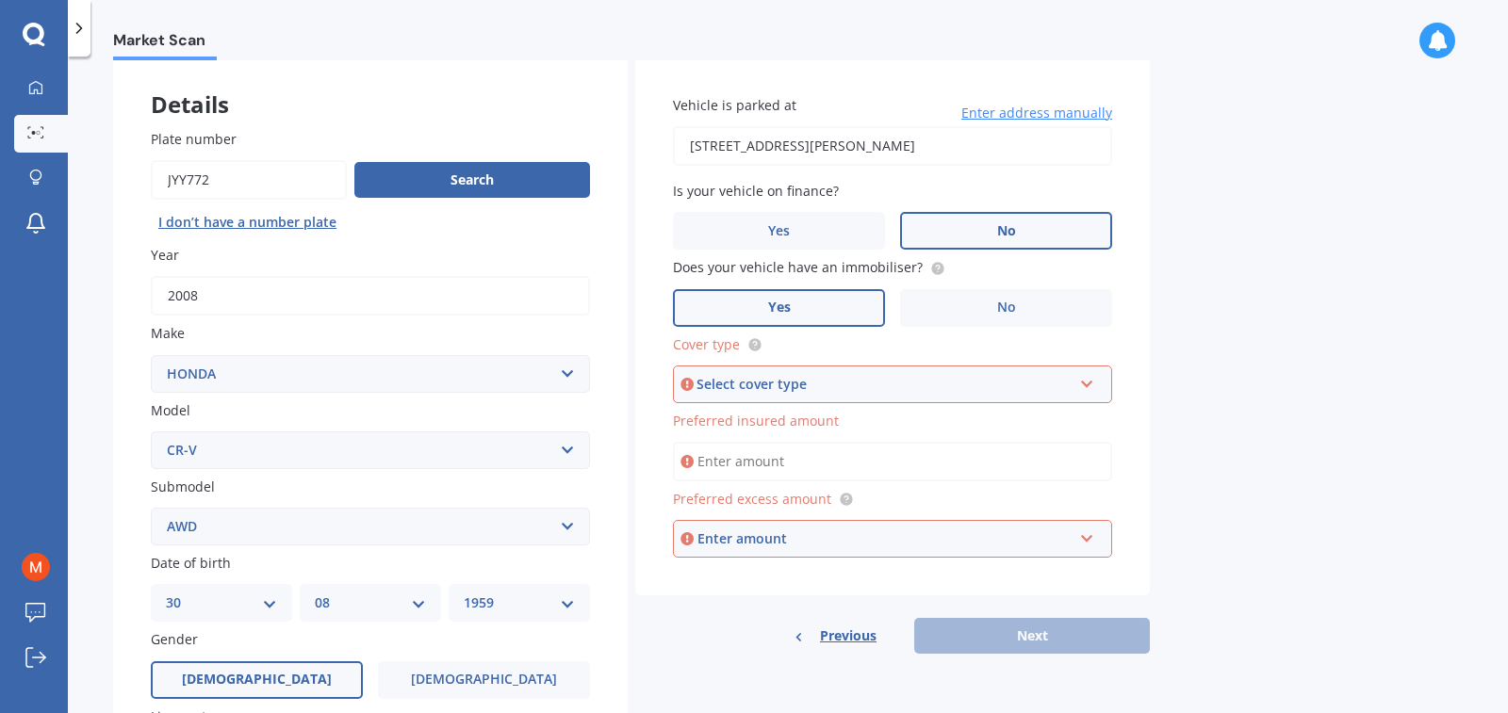
click at [888, 378] on div "Select cover type" at bounding box center [883, 384] width 375 height 21
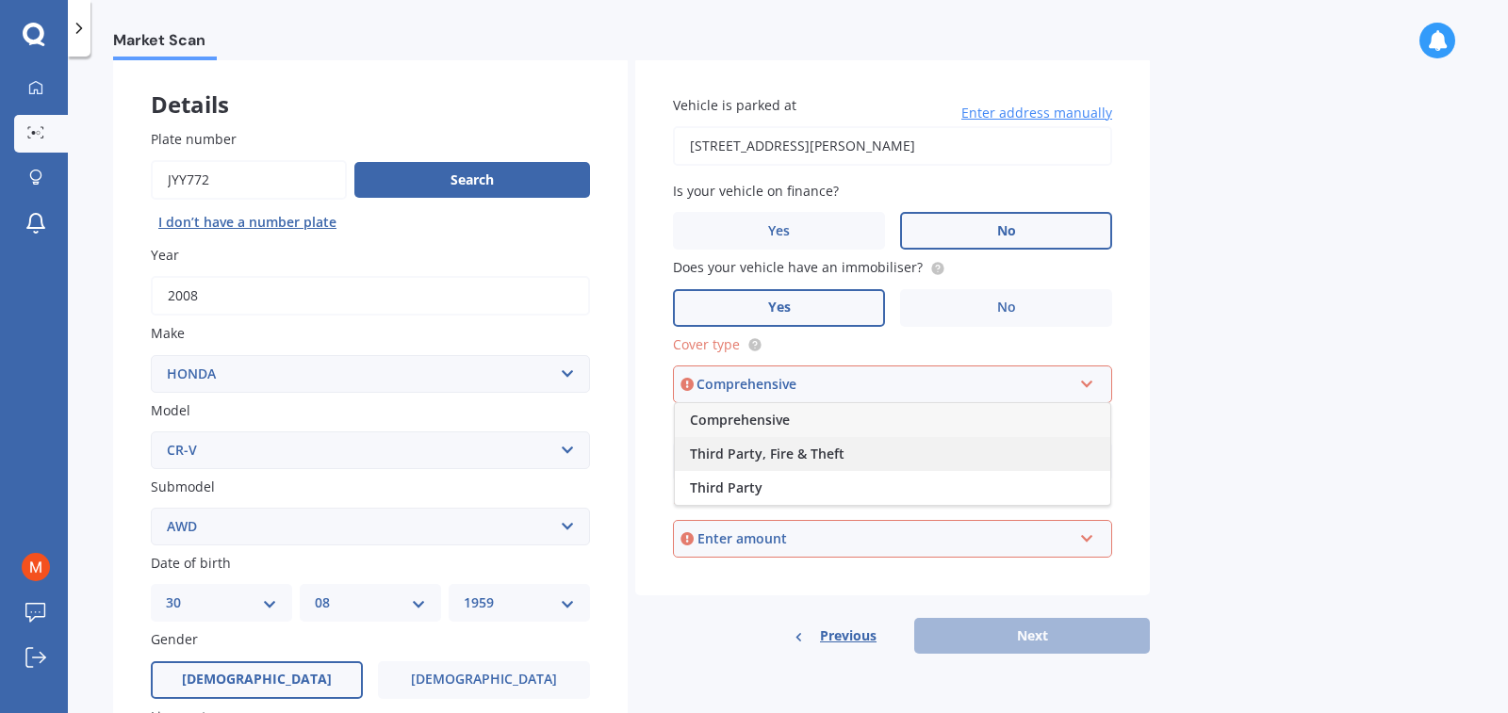
click at [807, 452] on span "Third Party, Fire & Theft" at bounding box center [767, 454] width 155 height 18
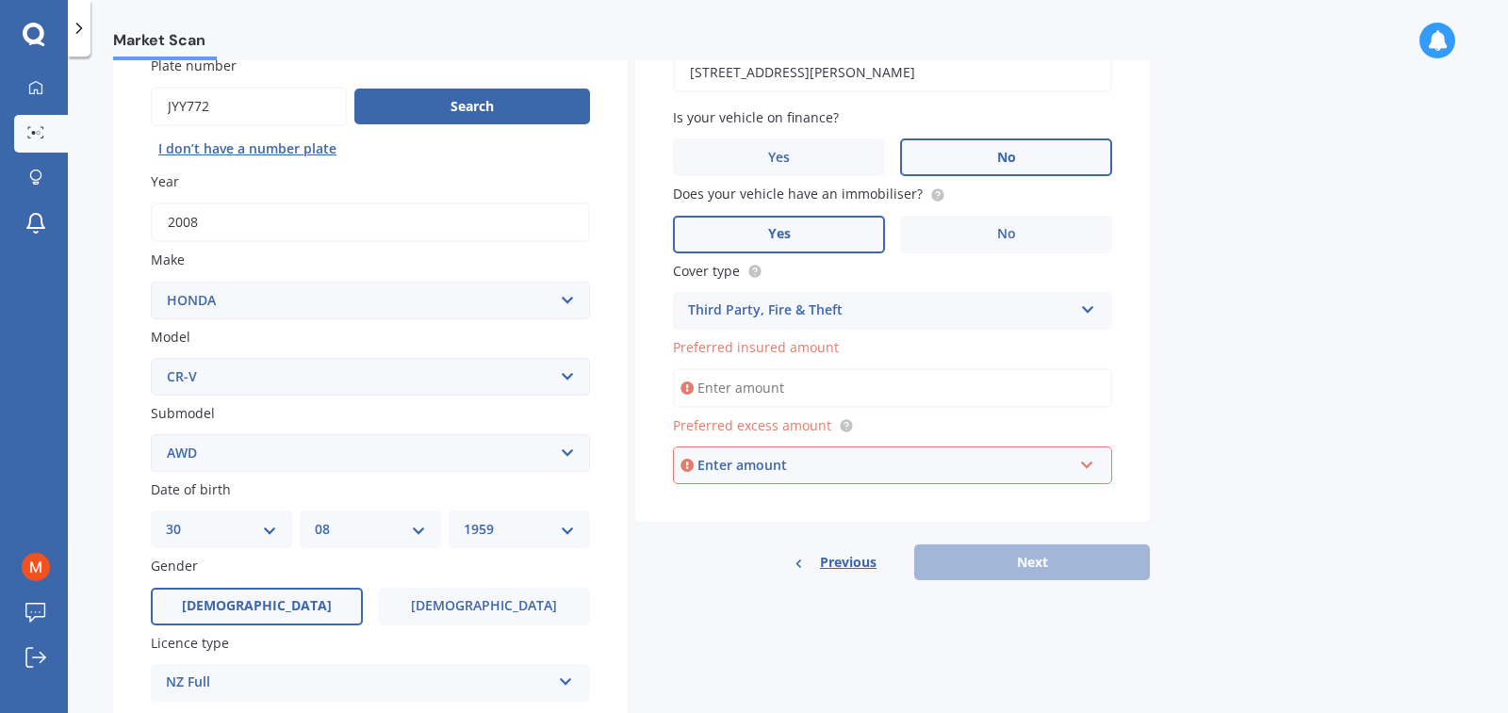
scroll to position [188, 0]
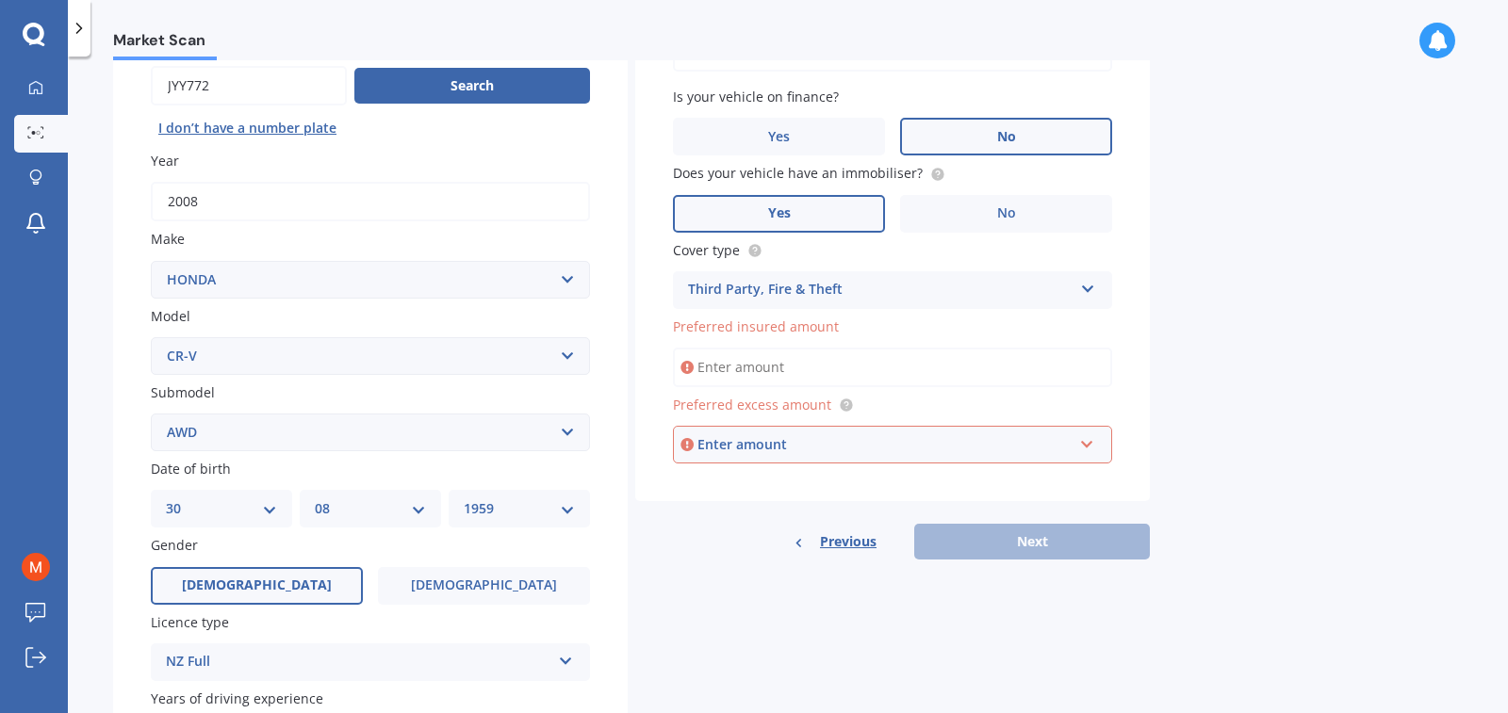
click at [919, 366] on input "Preferred insured amount" at bounding box center [892, 368] width 439 height 40
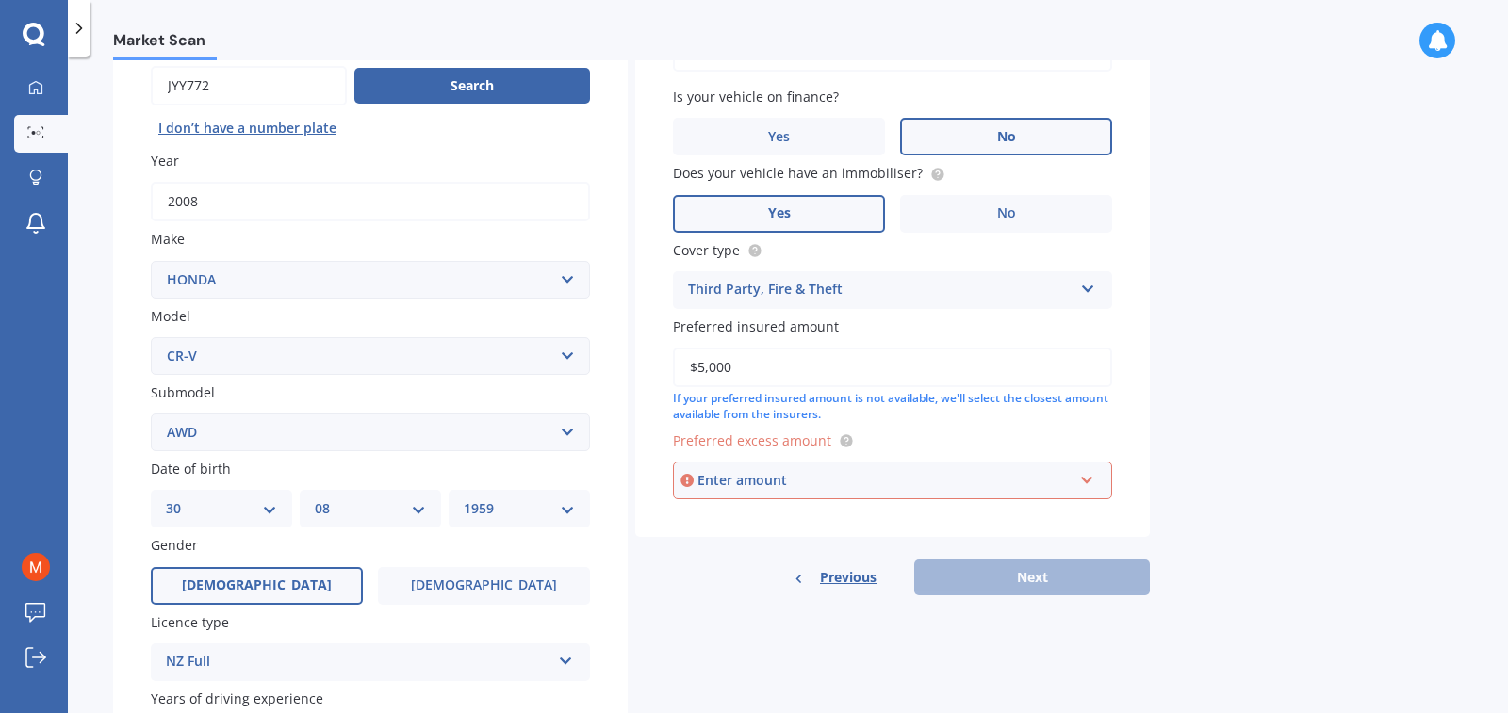
type input "$5,000"
click at [993, 478] on div "Enter amount" at bounding box center [884, 480] width 375 height 21
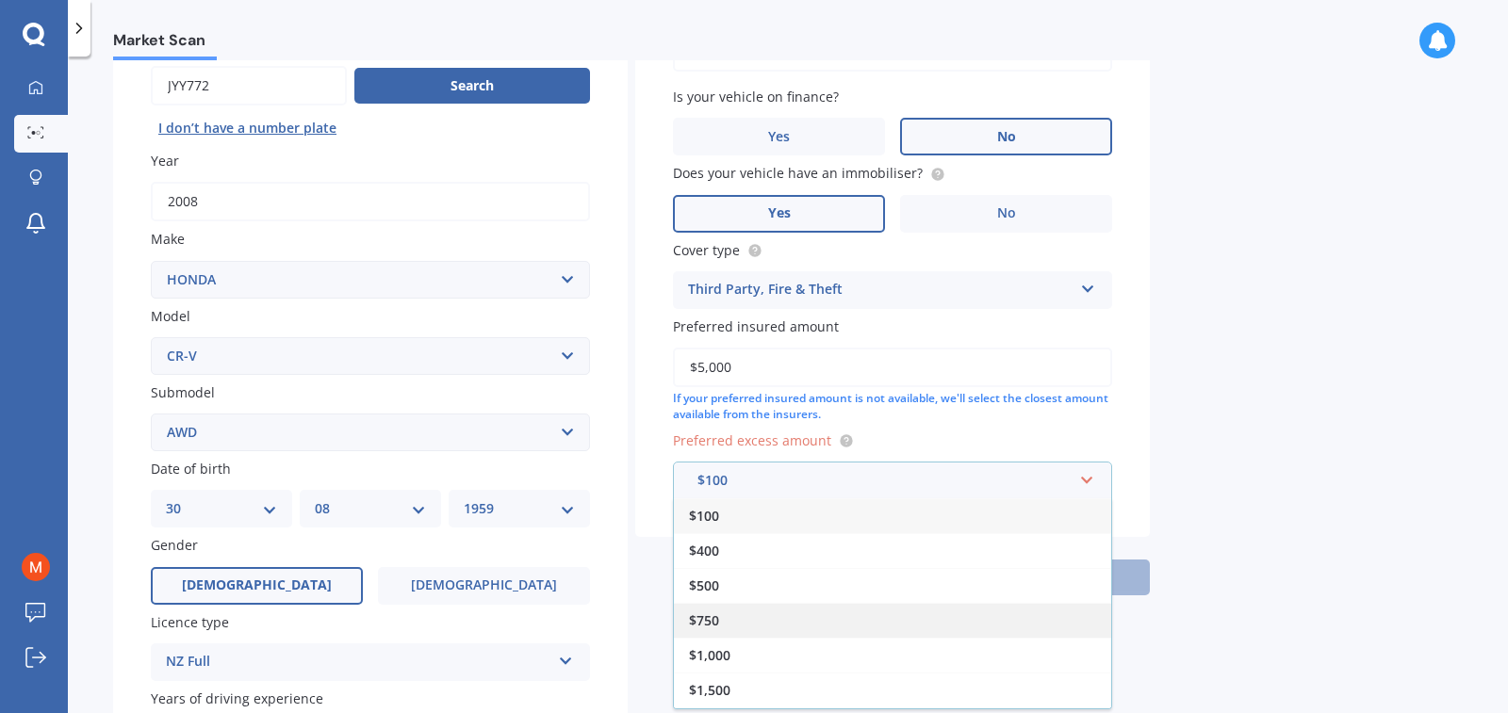
click at [733, 619] on div "$750" at bounding box center [892, 620] width 437 height 35
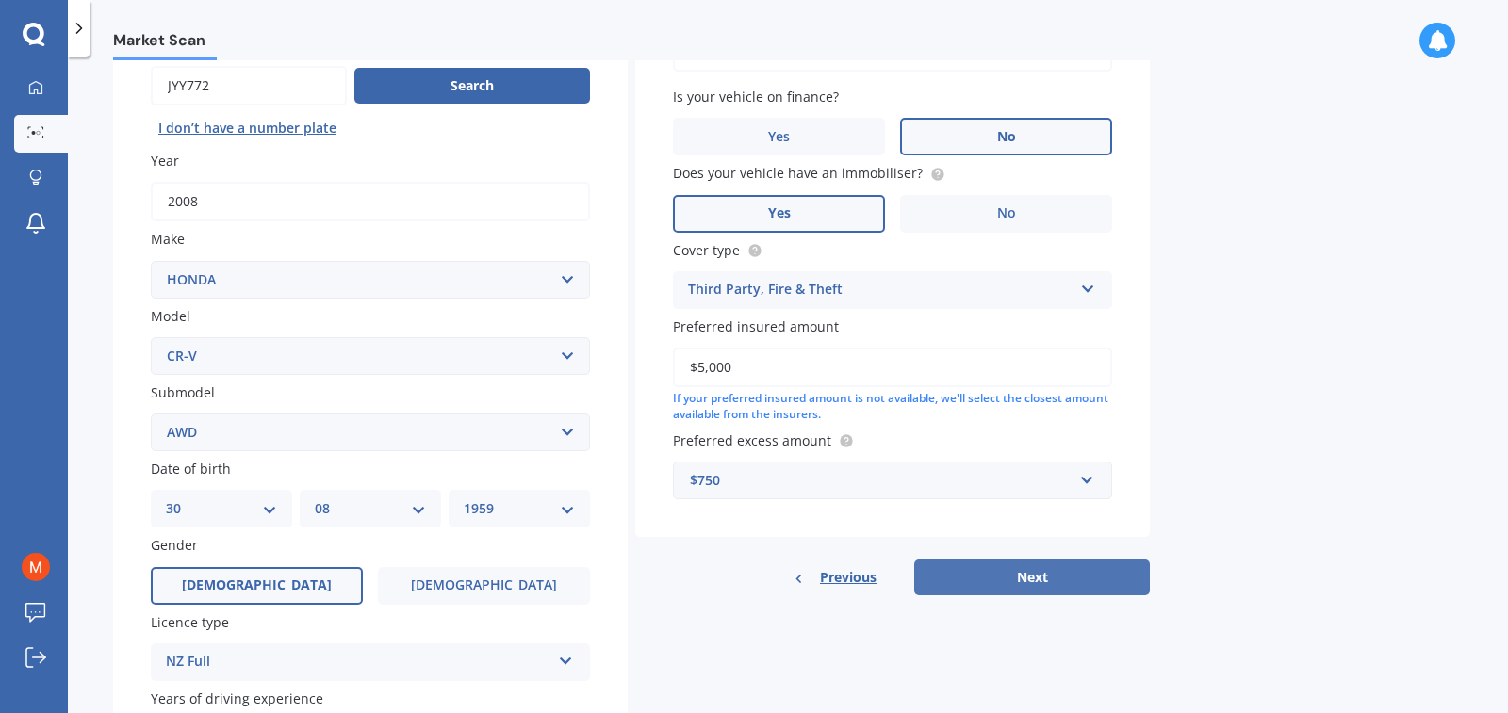
click at [1026, 579] on button "Next" at bounding box center [1032, 578] width 236 height 36
select select "30"
select select "08"
select select "1959"
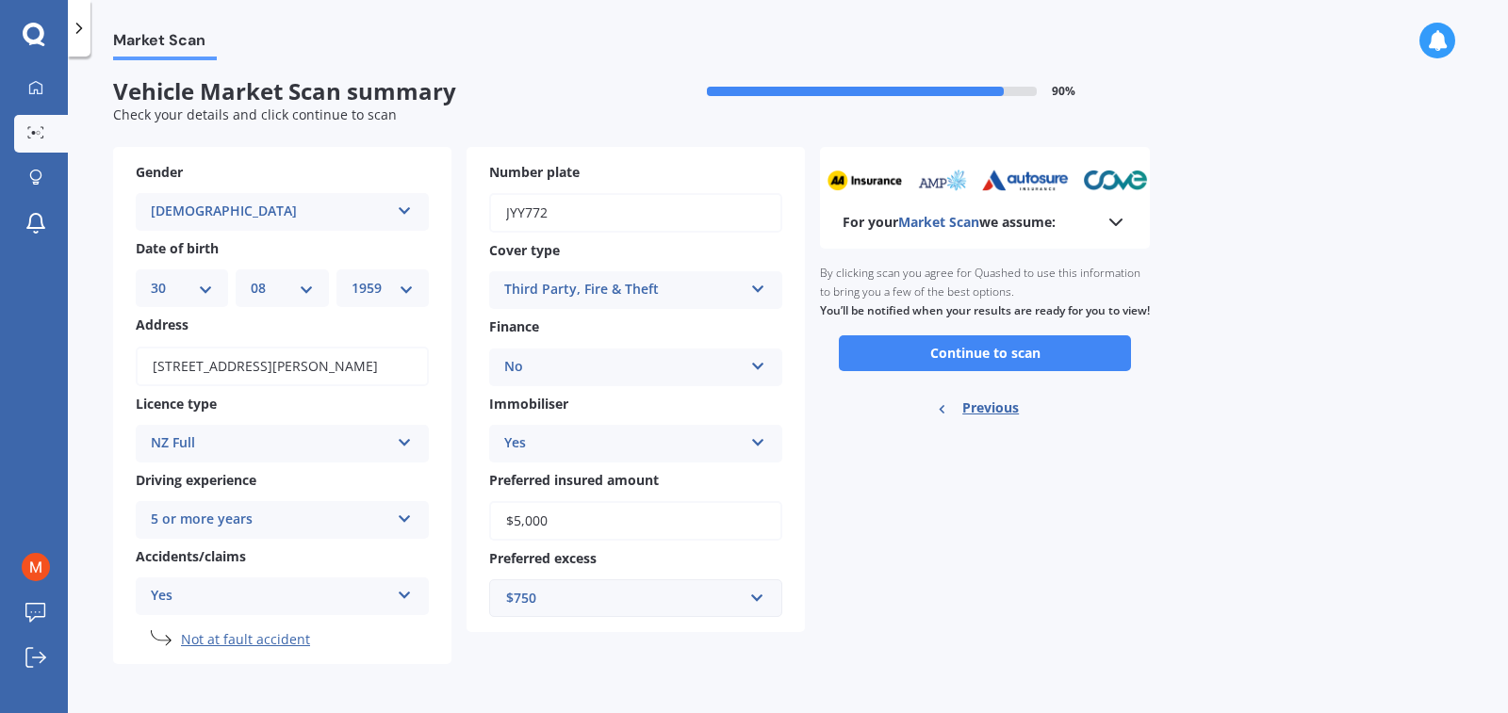
scroll to position [0, 0]
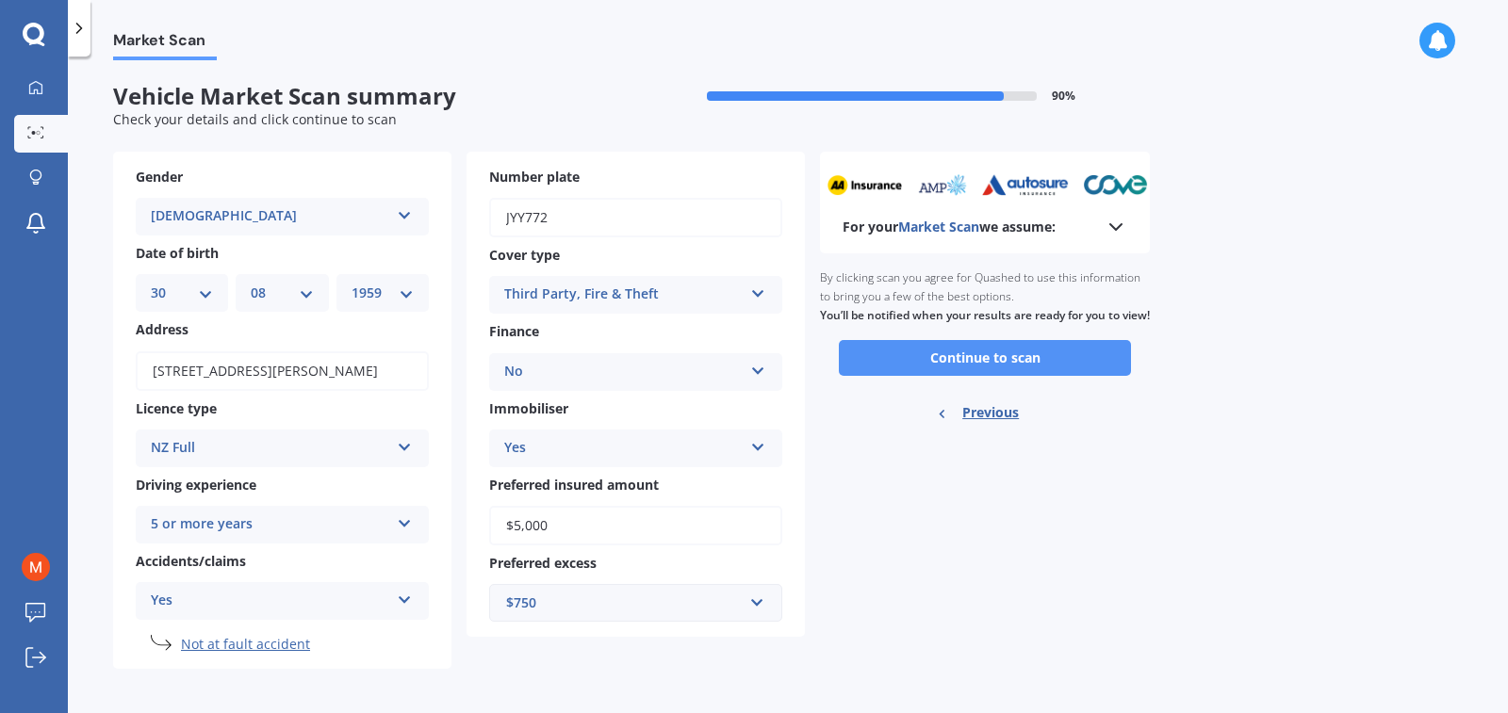
click at [995, 357] on button "Continue to scan" at bounding box center [985, 358] width 292 height 36
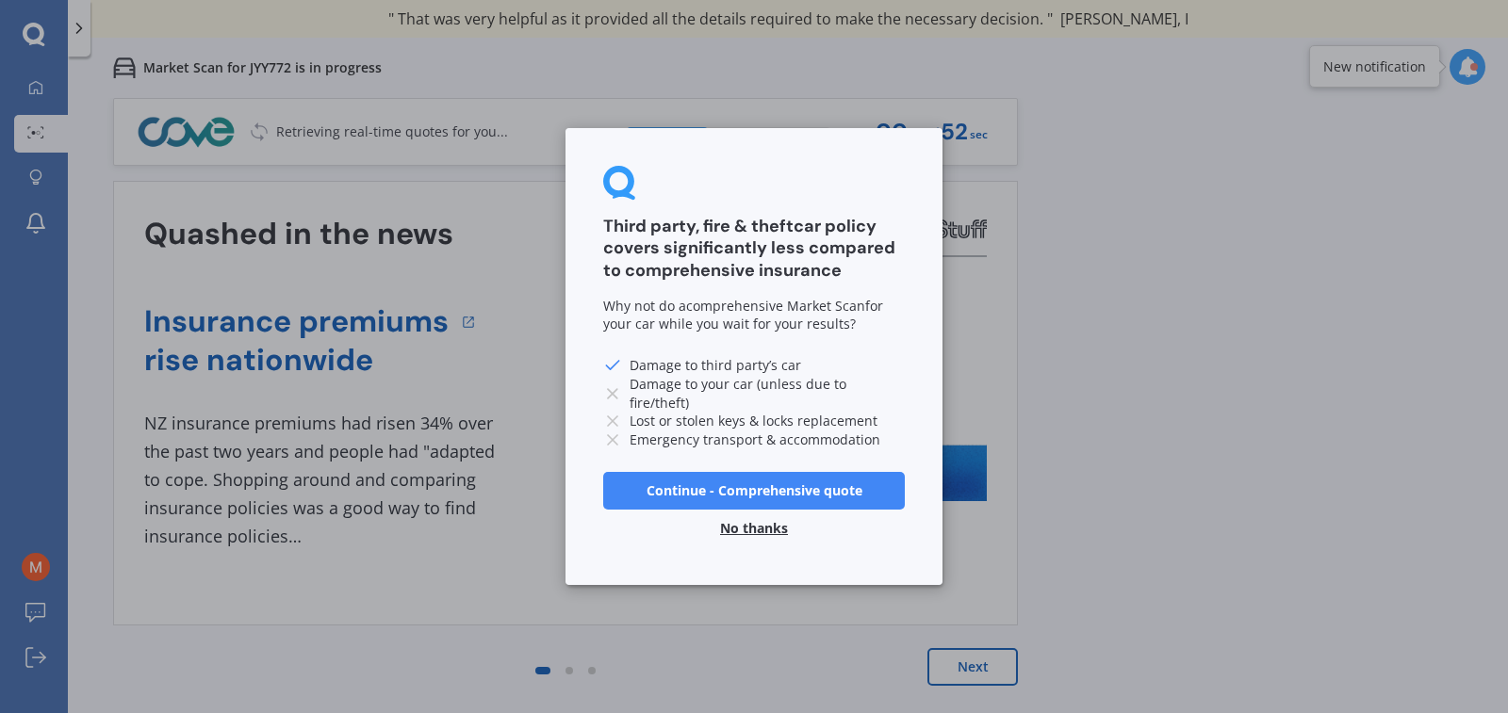
click at [742, 488] on button "Continue - Comprehensive quote" at bounding box center [754, 491] width 302 height 38
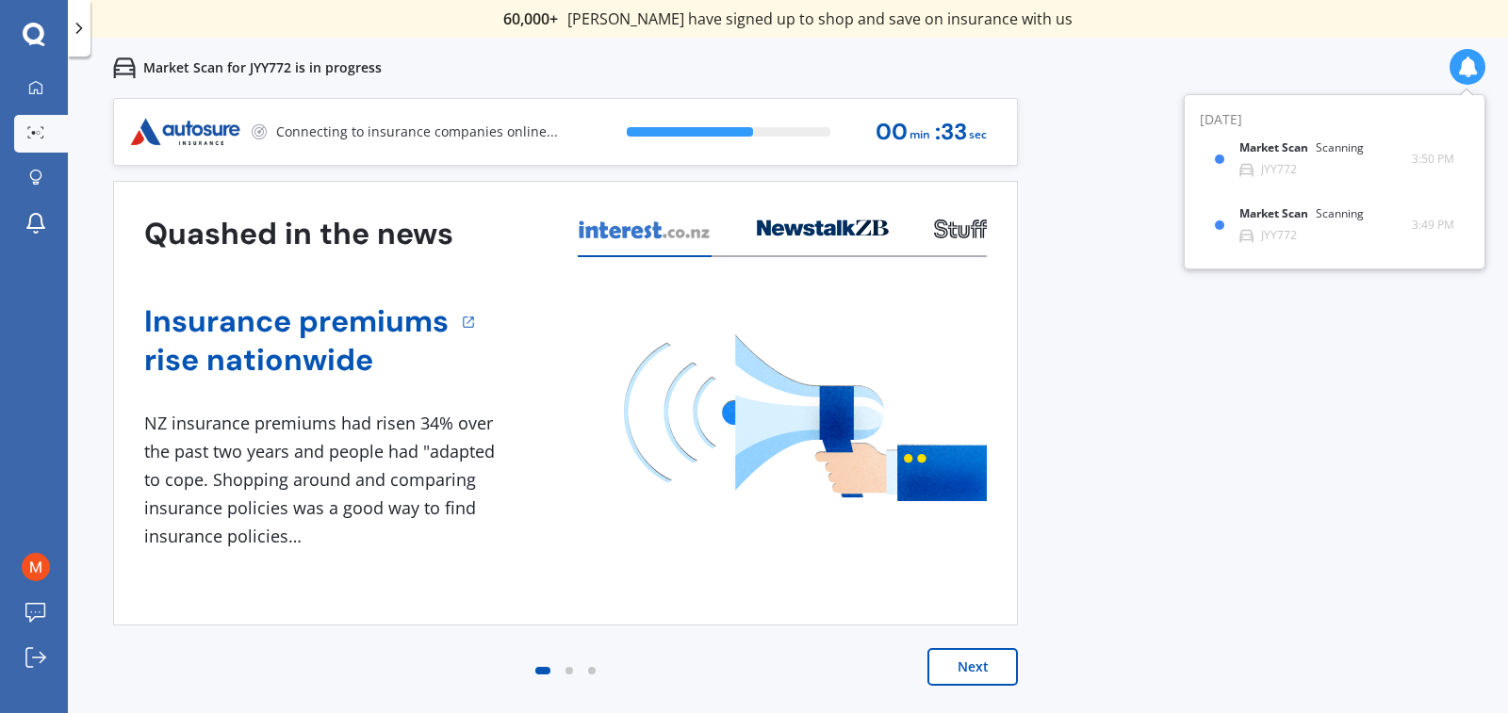
click at [971, 664] on button "Next" at bounding box center [972, 667] width 90 height 38
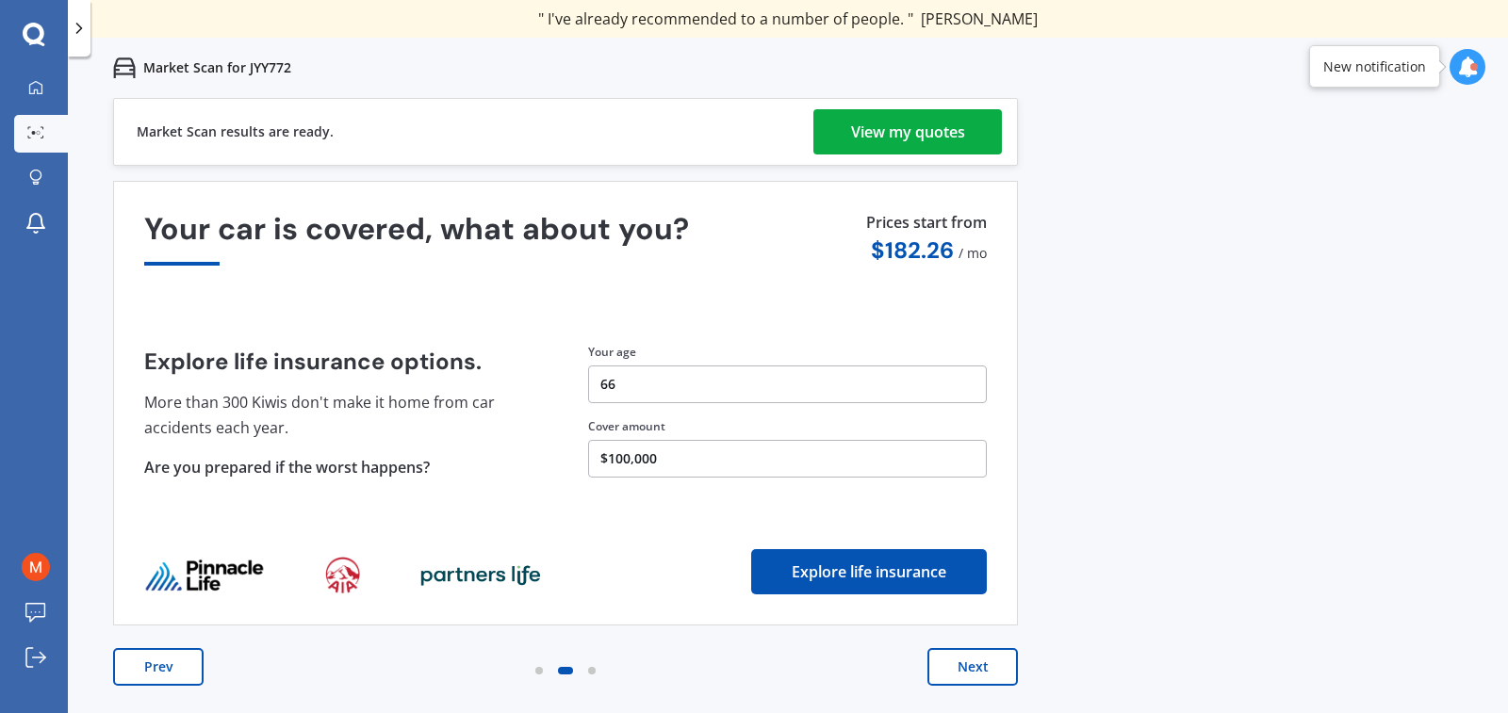
click at [971, 667] on button "Next" at bounding box center [972, 667] width 90 height 38
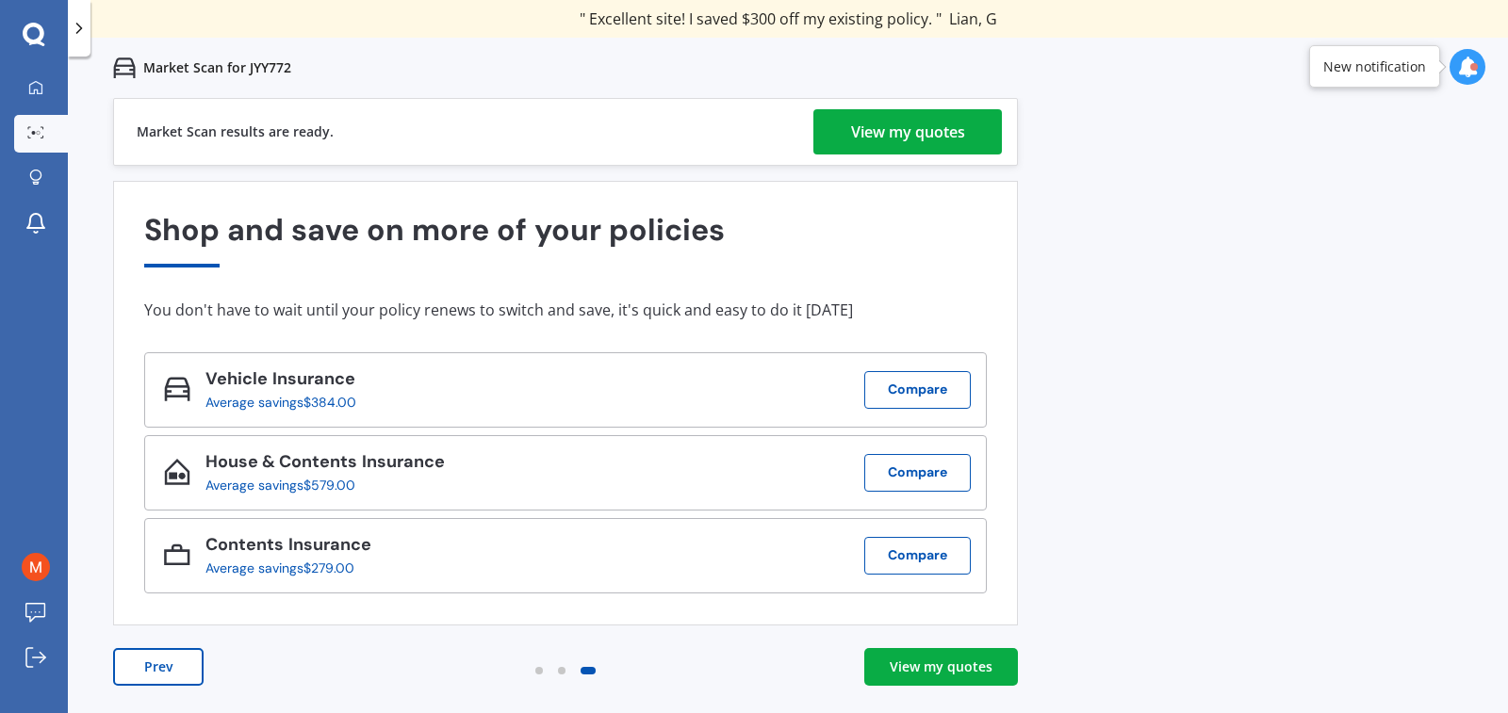
click at [948, 666] on div "View my quotes" at bounding box center [940, 667] width 103 height 19
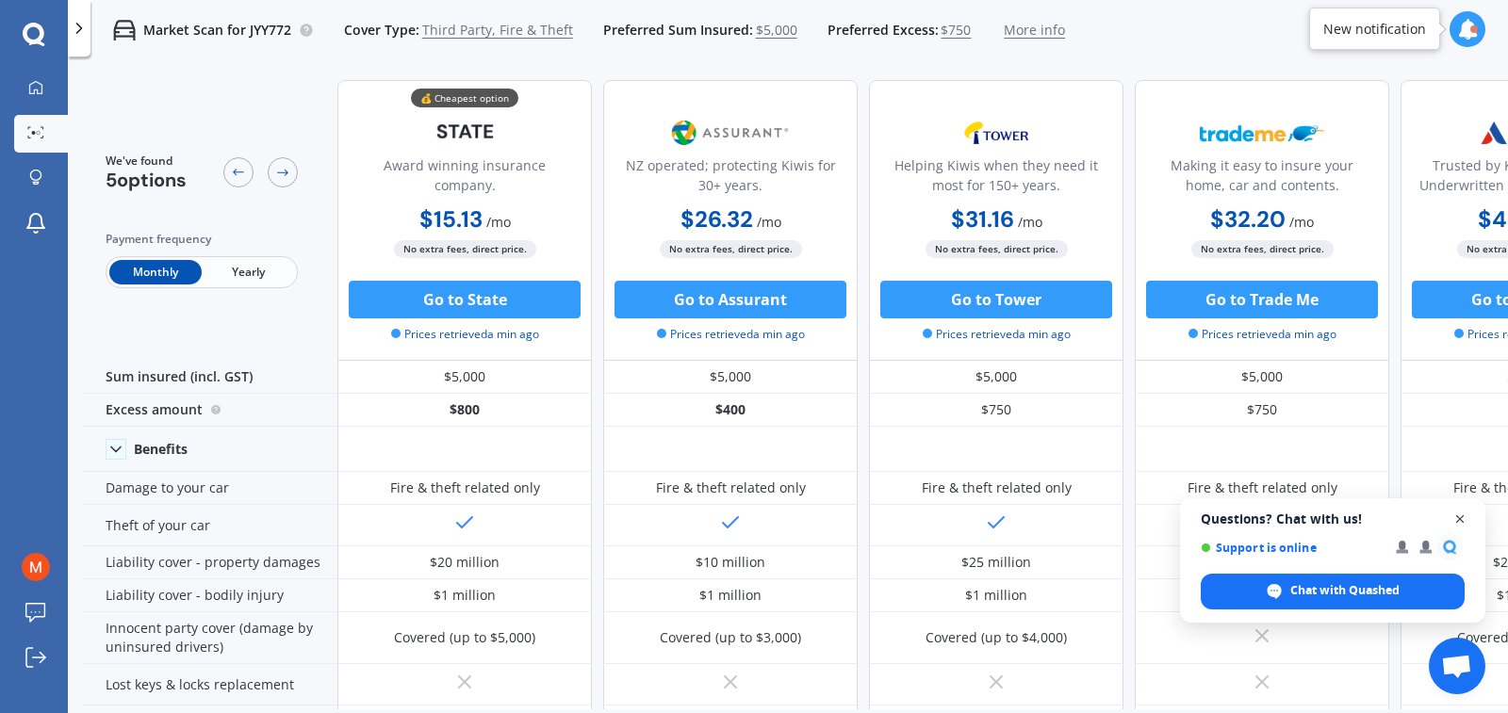
click at [1459, 517] on span "Open chat" at bounding box center [1460, 520] width 24 height 24
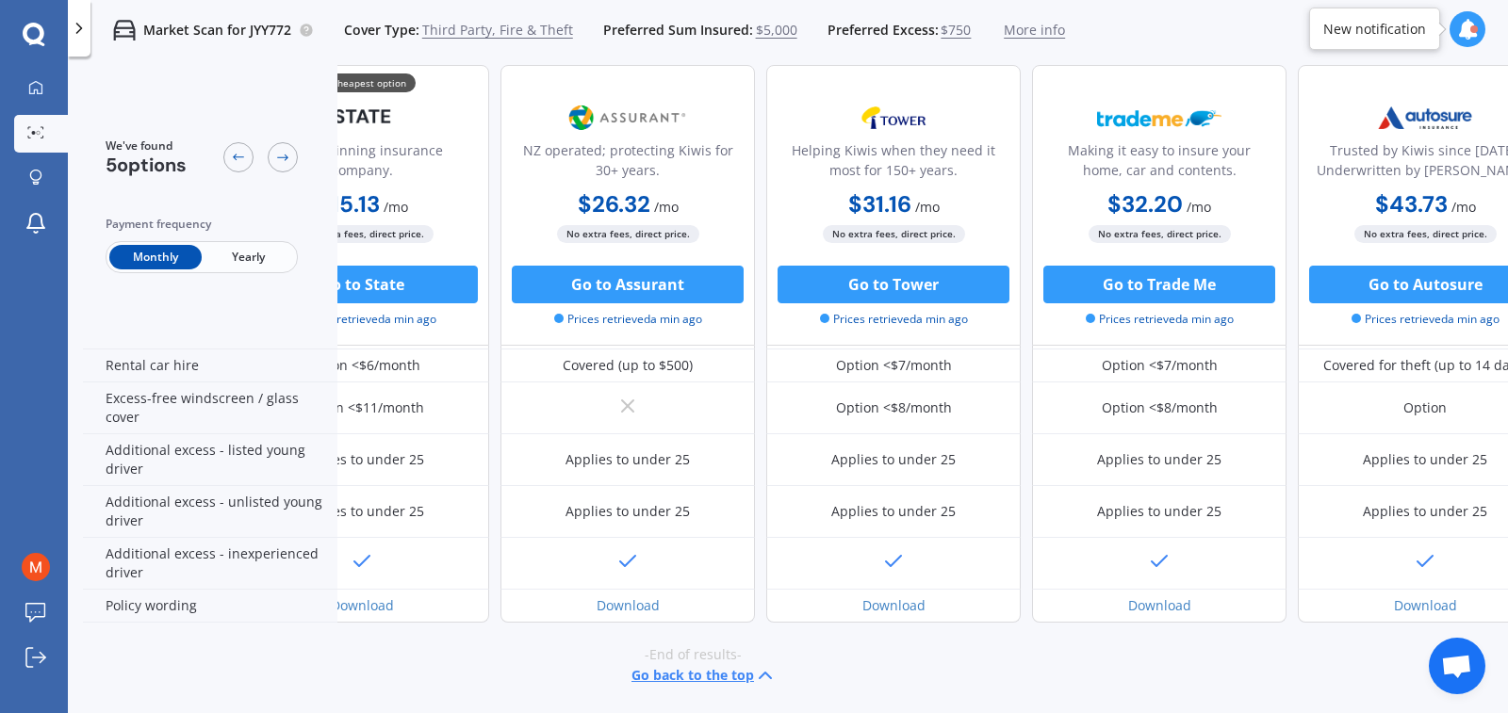
scroll to position [596, 0]
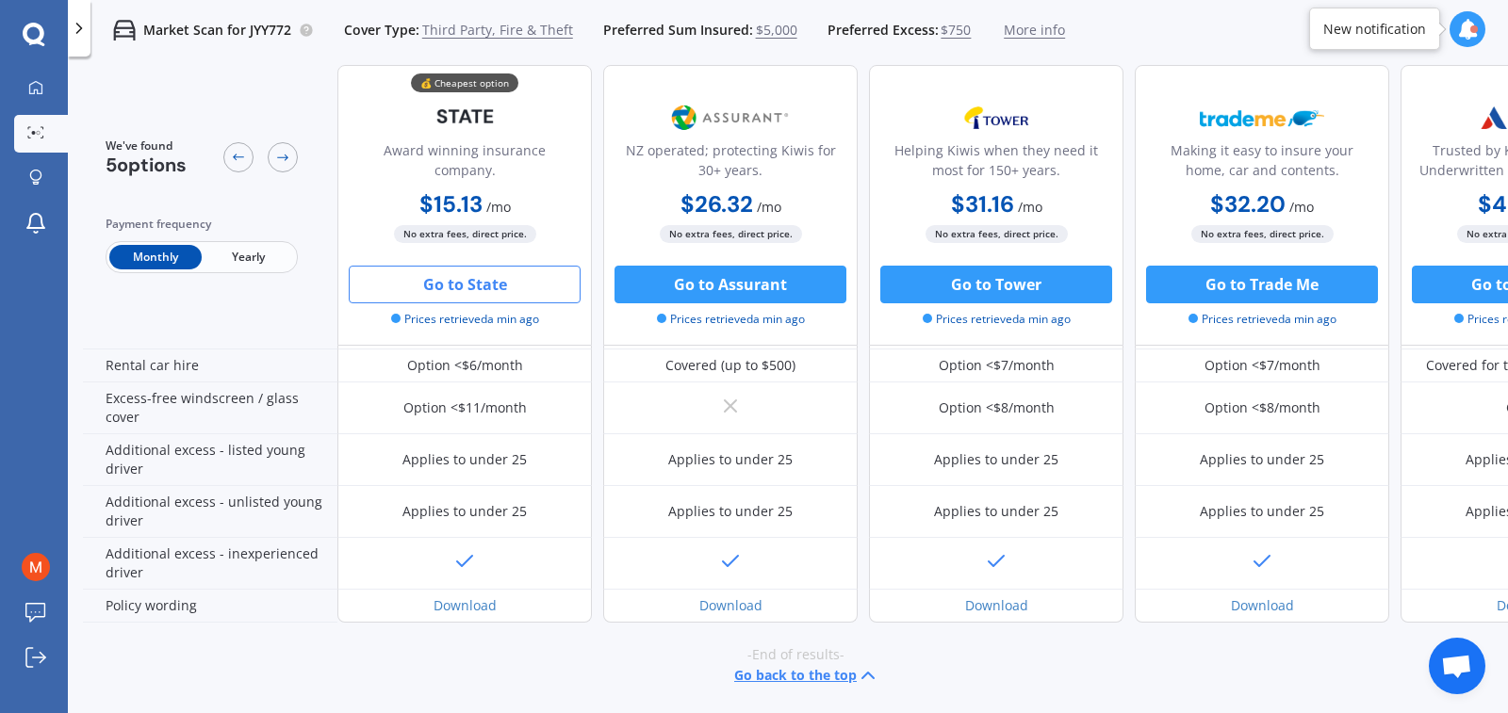
click at [448, 282] on button "Go to State" at bounding box center [465, 285] width 232 height 38
